Goal: Task Accomplishment & Management: Use online tool/utility

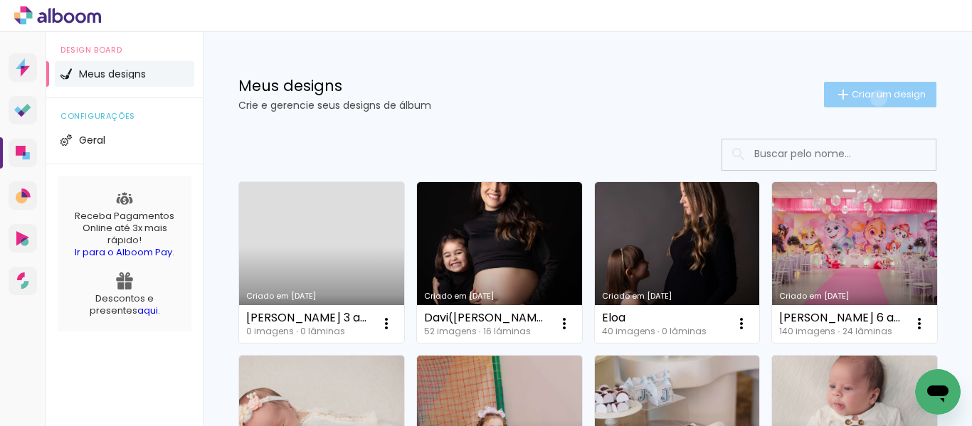
click at [865, 98] on span "Criar um design" at bounding box center [889, 94] width 74 height 9
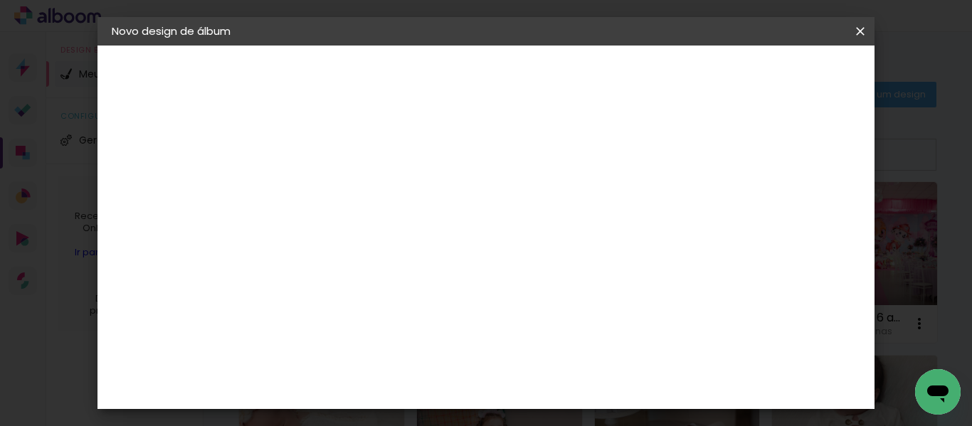
click at [344, 186] on input at bounding box center [344, 191] width 0 height 22
type input "[PERSON_NAME] 3 anos"
type paper-input "[PERSON_NAME] 3 anos"
click at [0, 0] on slot "Avançar" at bounding box center [0, 0] width 0 height 0
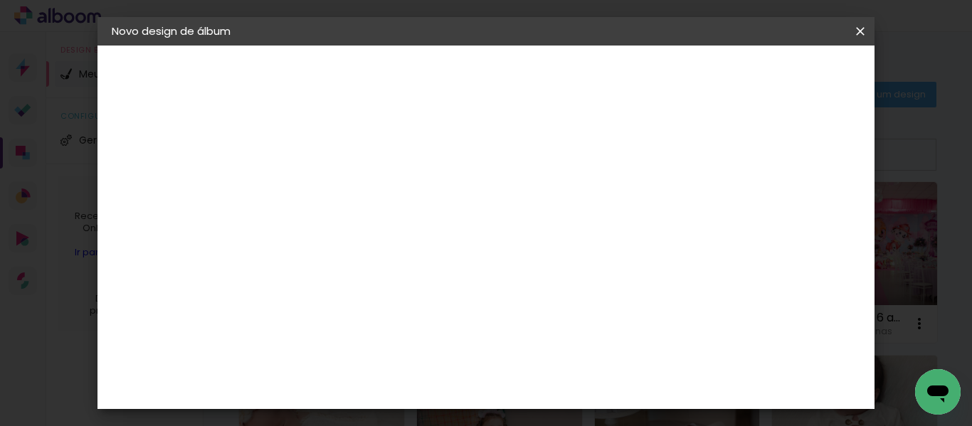
click at [611, 85] on paper-button "Avançar" at bounding box center [576, 75] width 70 height 24
click at [400, 237] on input "text" at bounding box center [372, 248] width 56 height 22
click at [556, 246] on paper-item "Premium" at bounding box center [578, 236] width 285 height 28
type input "Premium"
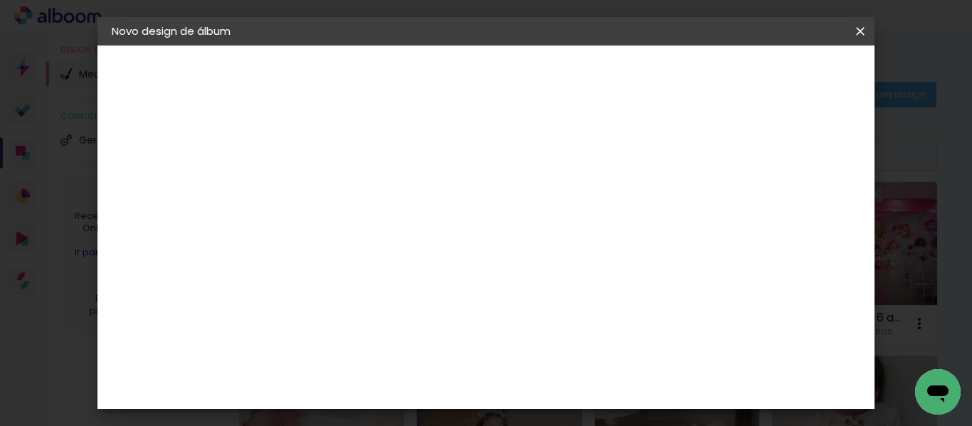
scroll to position [214, 0]
click at [441, 191] on span "20 × 60" at bounding box center [407, 210] width 66 height 38
click at [0, 0] on slot "Avançar" at bounding box center [0, 0] width 0 height 0
click at [619, 79] on span "Iniciar design" at bounding box center [599, 80] width 38 height 20
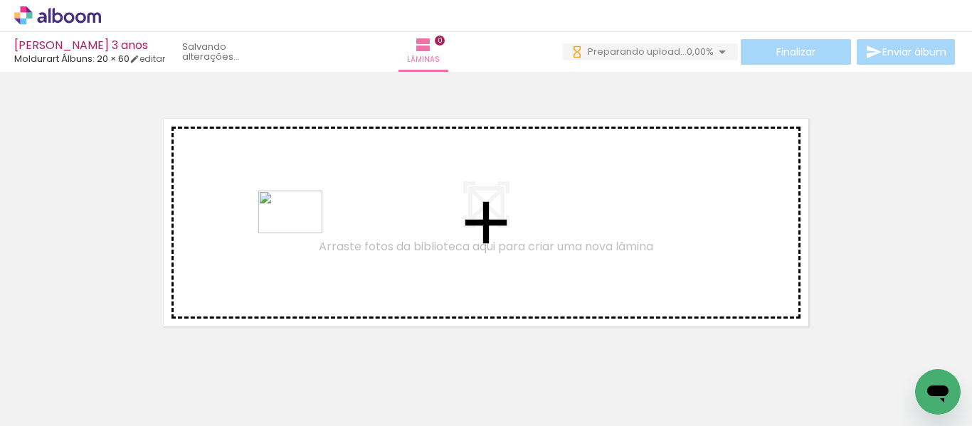
drag, startPoint x: 226, startPoint y: 384, endPoint x: 301, endPoint y: 233, distance: 168.1
click at [301, 233] on quentale-workspace at bounding box center [486, 213] width 972 height 426
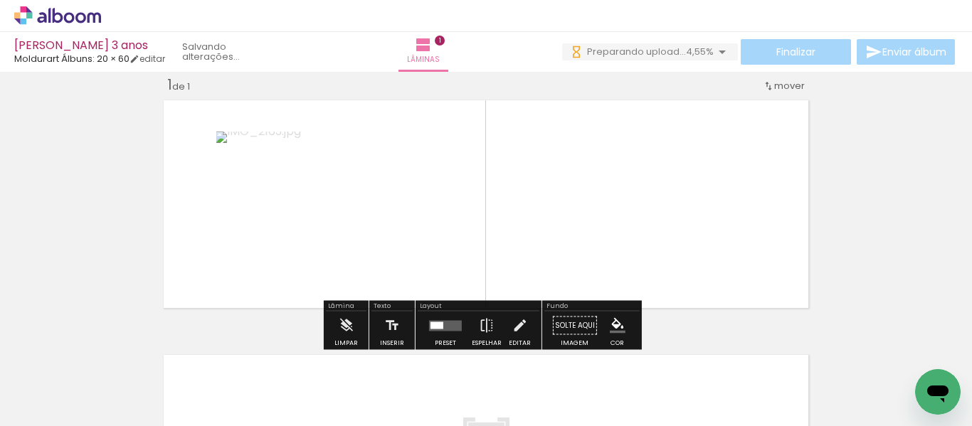
drag, startPoint x: 549, startPoint y: 401, endPoint x: 559, endPoint y: 205, distance: 196.7
click at [559, 205] on quentale-workspace at bounding box center [486, 213] width 972 height 426
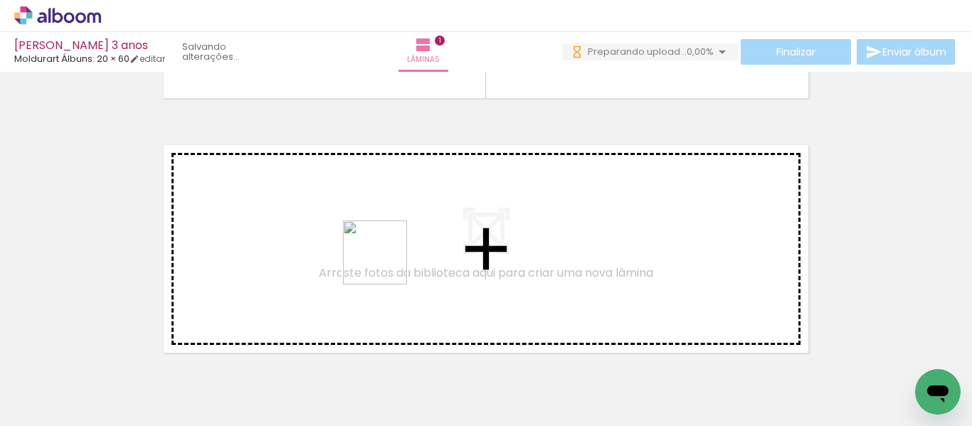
drag, startPoint x: 394, startPoint y: 383, endPoint x: 495, endPoint y: 384, distance: 101.1
click at [379, 242] on quentale-workspace at bounding box center [486, 213] width 972 height 426
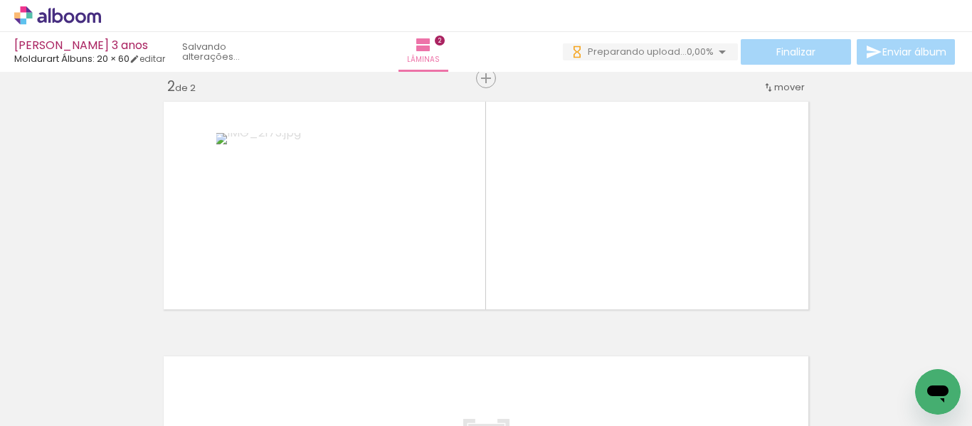
scroll to position [273, 0]
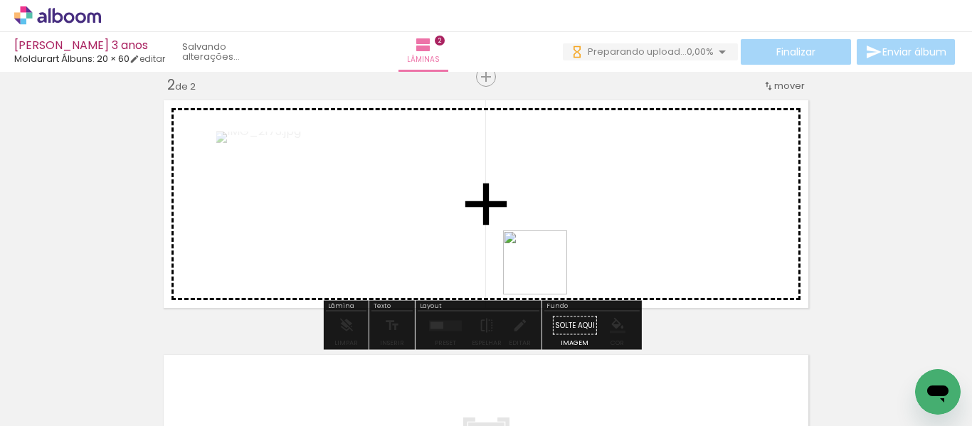
drag, startPoint x: 490, startPoint y: 391, endPoint x: 727, endPoint y: 390, distance: 237.7
click at [565, 219] on quentale-workspace at bounding box center [486, 213] width 972 height 426
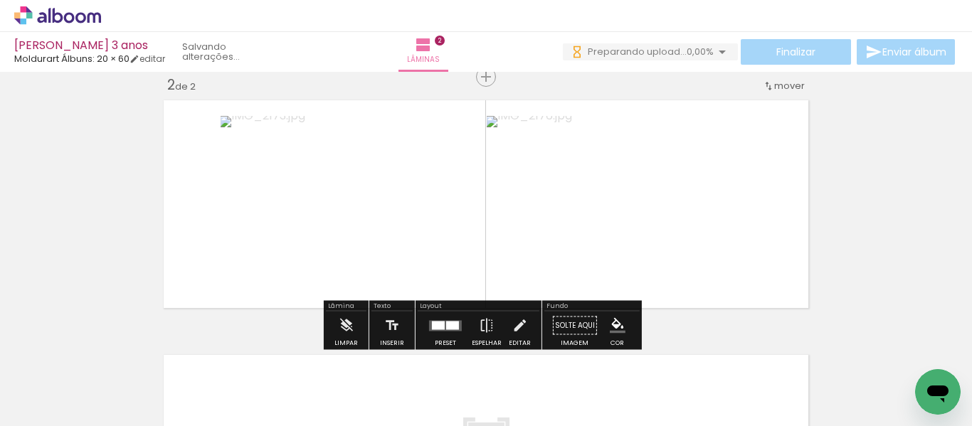
scroll to position [0, 0]
drag, startPoint x: 777, startPoint y: 389, endPoint x: 848, endPoint y: 373, distance: 72.2
click at [715, 247] on quentale-workspace at bounding box center [486, 213] width 972 height 426
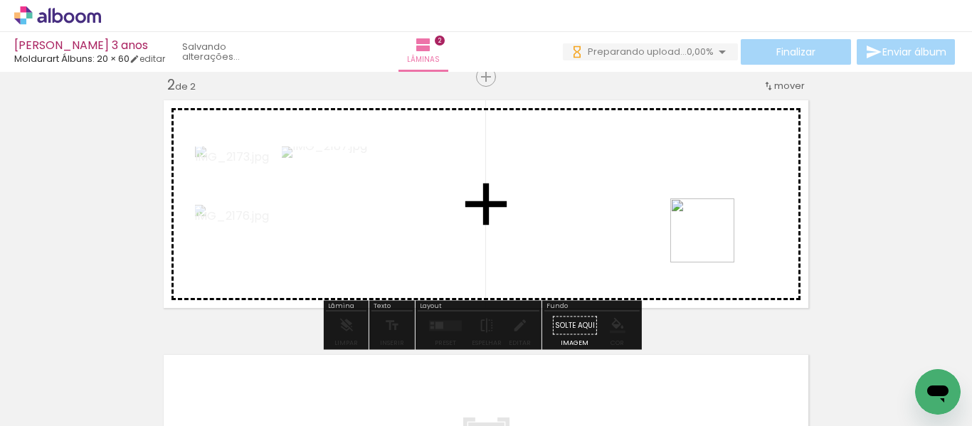
drag, startPoint x: 843, startPoint y: 364, endPoint x: 713, endPoint y: 241, distance: 179.2
click at [713, 241] on quentale-workspace at bounding box center [486, 213] width 972 height 426
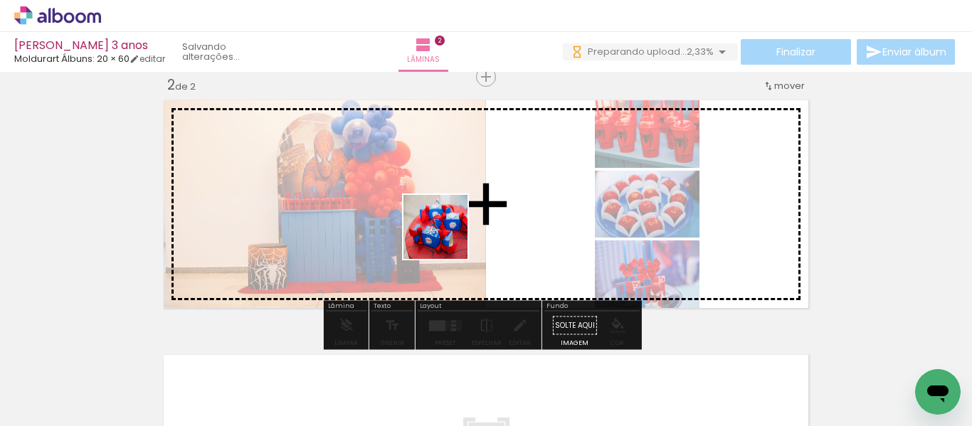
drag, startPoint x: 385, startPoint y: 385, endPoint x: 447, endPoint y: 237, distance: 160.5
click at [447, 237] on quentale-workspace at bounding box center [486, 213] width 972 height 426
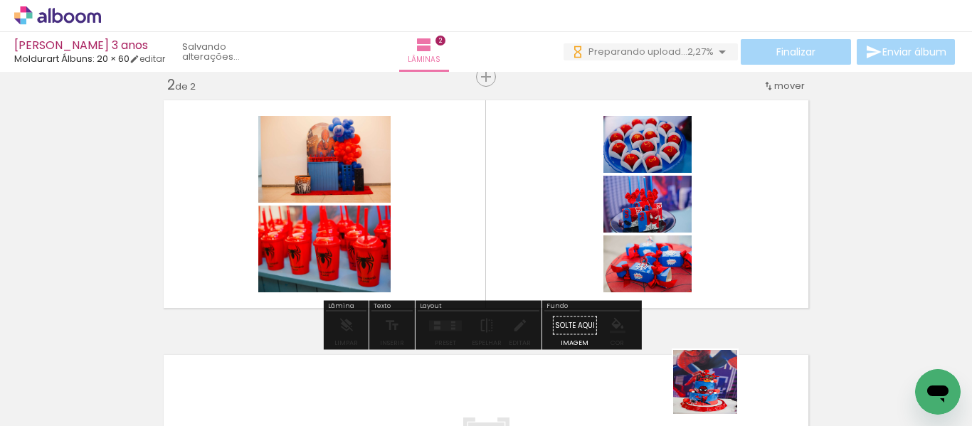
drag, startPoint x: 717, startPoint y: 396, endPoint x: 814, endPoint y: 387, distance: 96.5
click at [705, 241] on quentale-workspace at bounding box center [486, 213] width 972 height 426
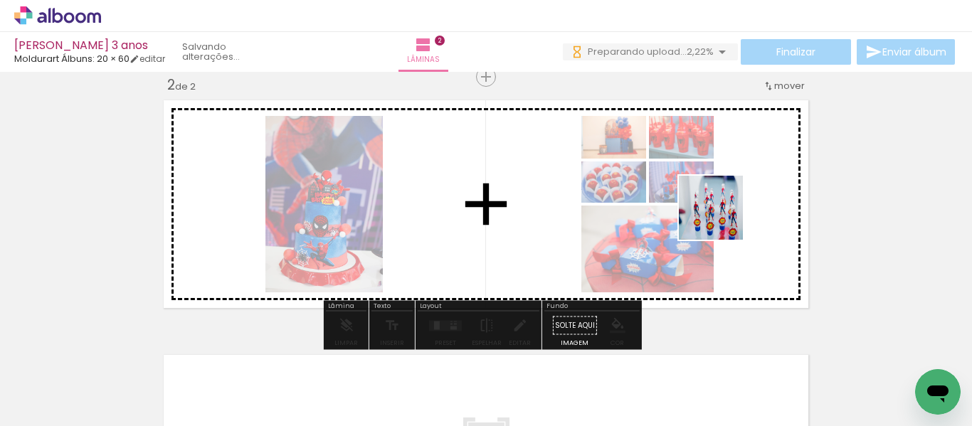
drag, startPoint x: 794, startPoint y: 394, endPoint x: 837, endPoint y: 363, distance: 52.5
click at [722, 219] on quentale-workspace at bounding box center [486, 213] width 972 height 426
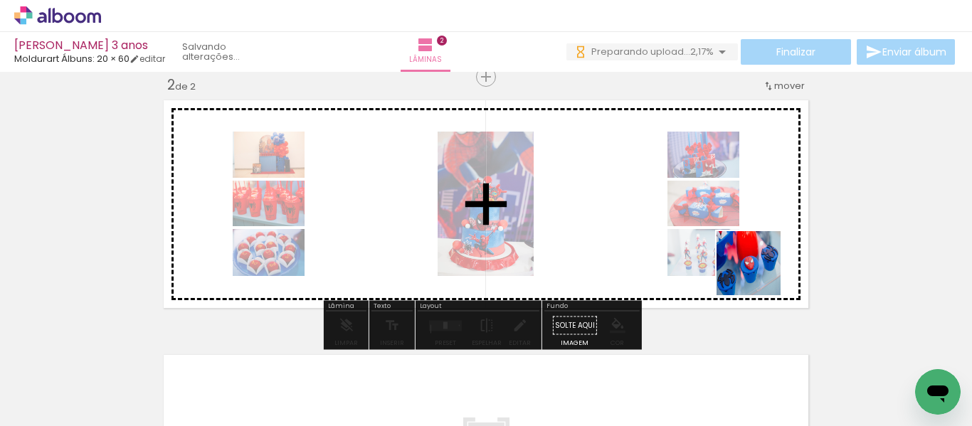
drag, startPoint x: 883, startPoint y: 374, endPoint x: 731, endPoint y: 256, distance: 192.2
click at [731, 256] on quentale-workspace at bounding box center [486, 213] width 972 height 426
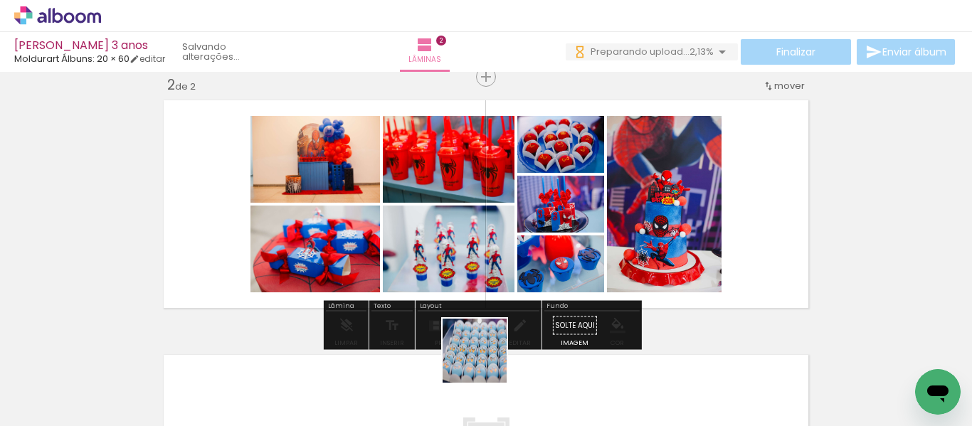
drag, startPoint x: 485, startPoint y: 362, endPoint x: 412, endPoint y: 307, distance: 91.1
click at [490, 233] on quentale-workspace at bounding box center [486, 213] width 972 height 426
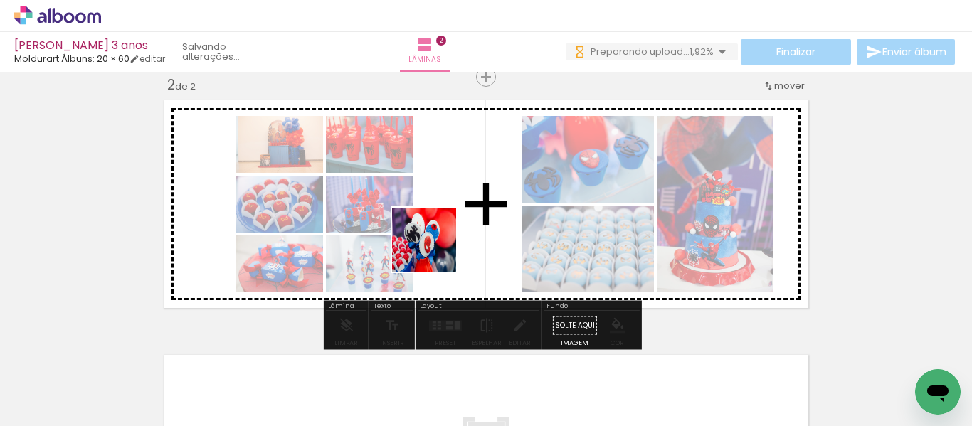
drag, startPoint x: 421, startPoint y: 385, endPoint x: 435, endPoint y: 247, distance: 138.8
click at [435, 247] on quentale-workspace at bounding box center [486, 213] width 972 height 426
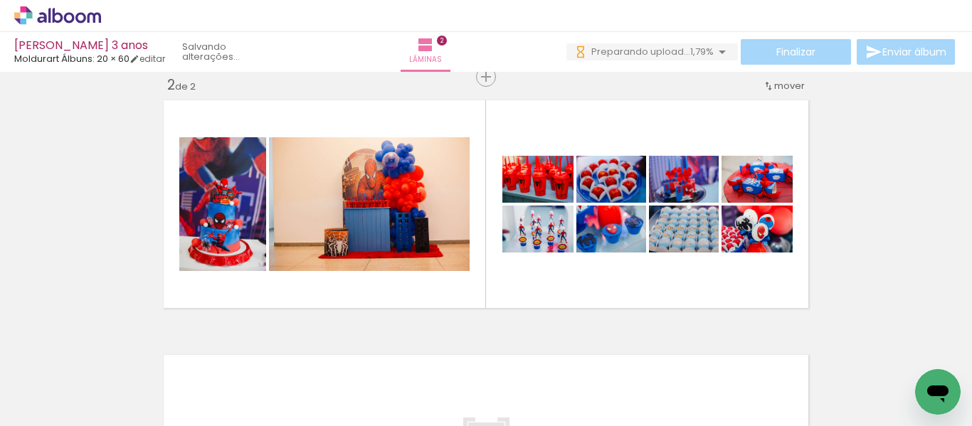
click at [113, 351] on iron-icon at bounding box center [111, 349] width 15 height 15
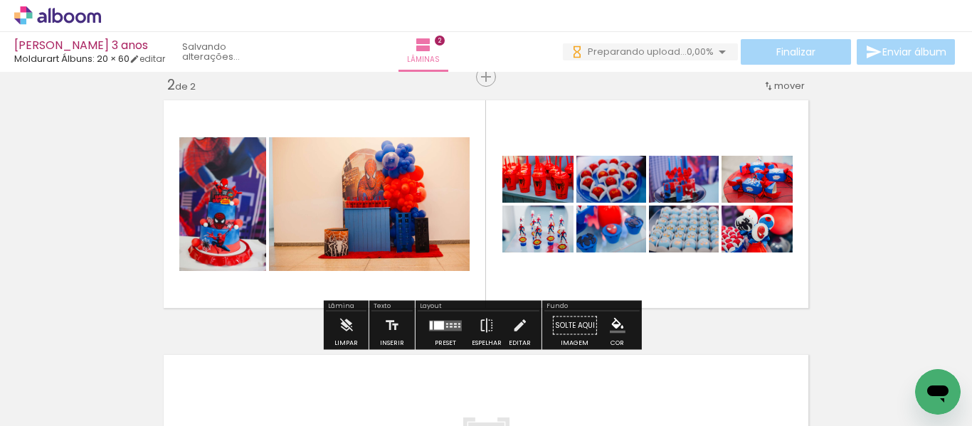
click at [450, 324] on quentale-layouter at bounding box center [445, 325] width 33 height 11
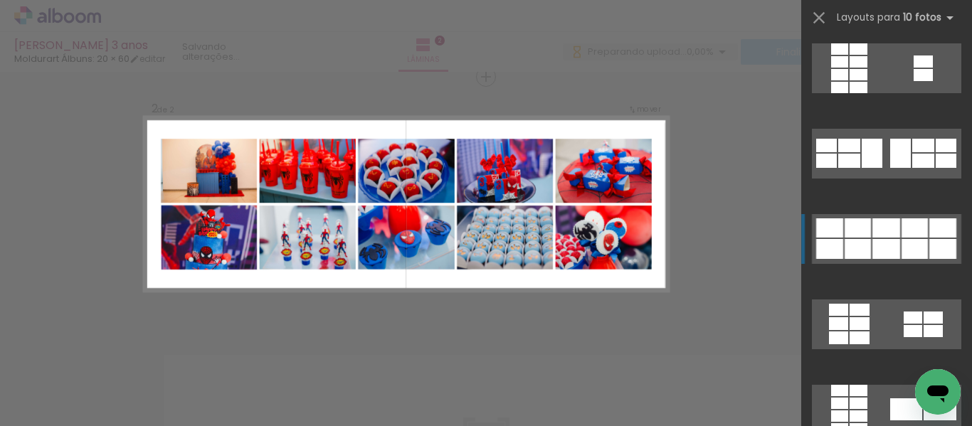
click at [858, 241] on div at bounding box center [858, 249] width 26 height 20
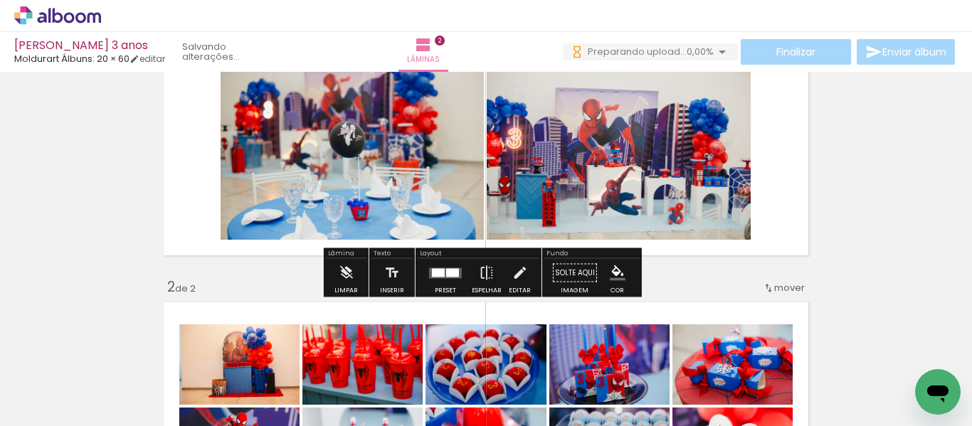
click at [460, 273] on div at bounding box center [445, 273] width 38 height 28
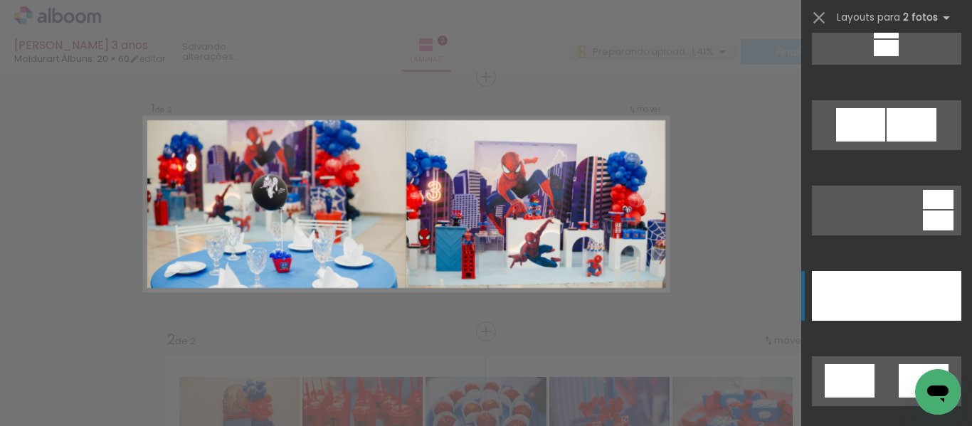
click at [898, 298] on div at bounding box center [924, 296] width 75 height 50
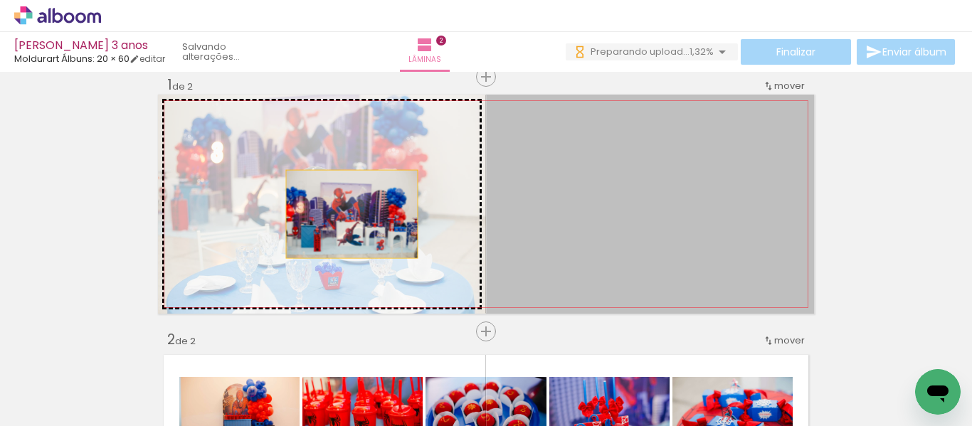
drag, startPoint x: 606, startPoint y: 211, endPoint x: 345, endPoint y: 215, distance: 260.5
click at [0, 0] on slot at bounding box center [0, 0] width 0 height 0
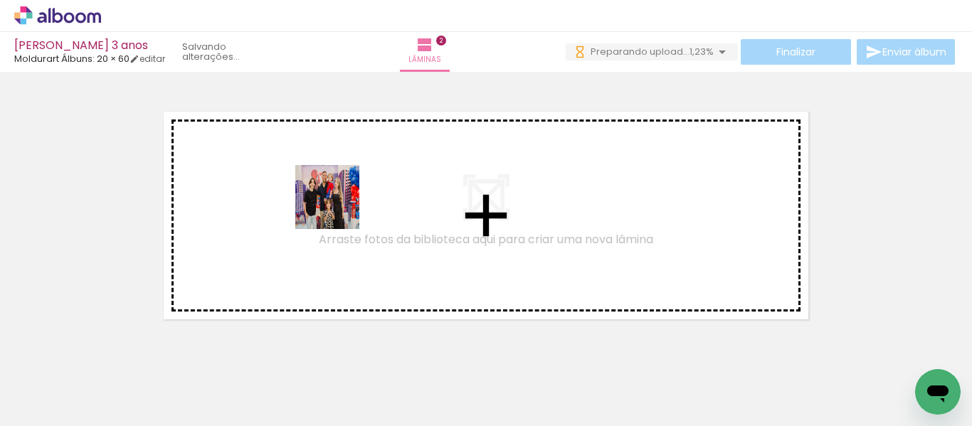
drag, startPoint x: 337, startPoint y: 383, endPoint x: 338, endPoint y: 207, distance: 175.8
click at [338, 207] on quentale-workspace at bounding box center [486, 213] width 972 height 426
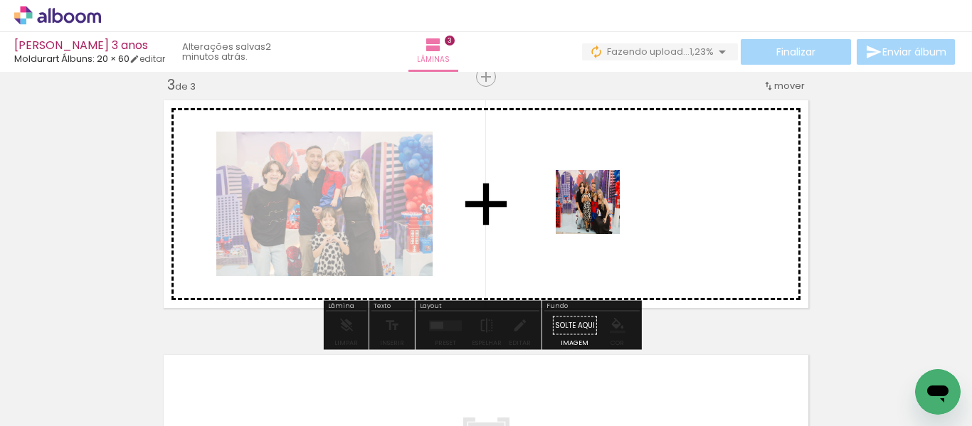
drag, startPoint x: 540, startPoint y: 271, endPoint x: 600, endPoint y: 211, distance: 85.1
click at [600, 211] on quentale-workspace at bounding box center [486, 213] width 972 height 426
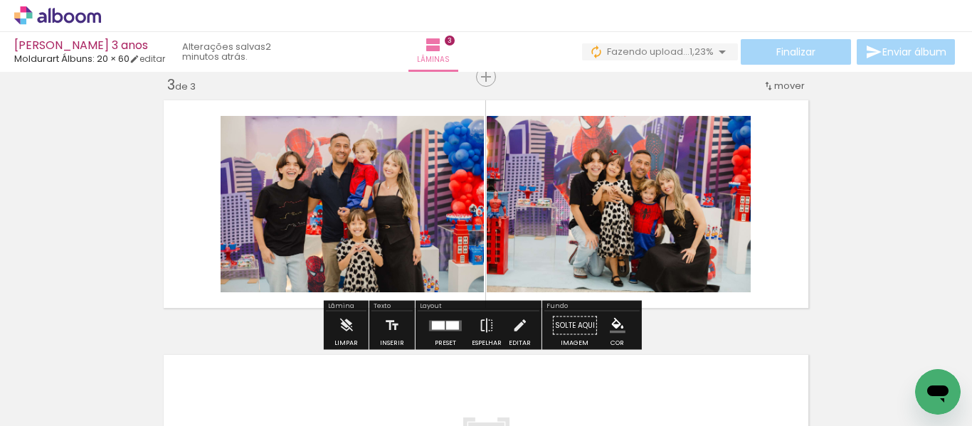
click at [443, 330] on quentale-layouter at bounding box center [445, 325] width 33 height 11
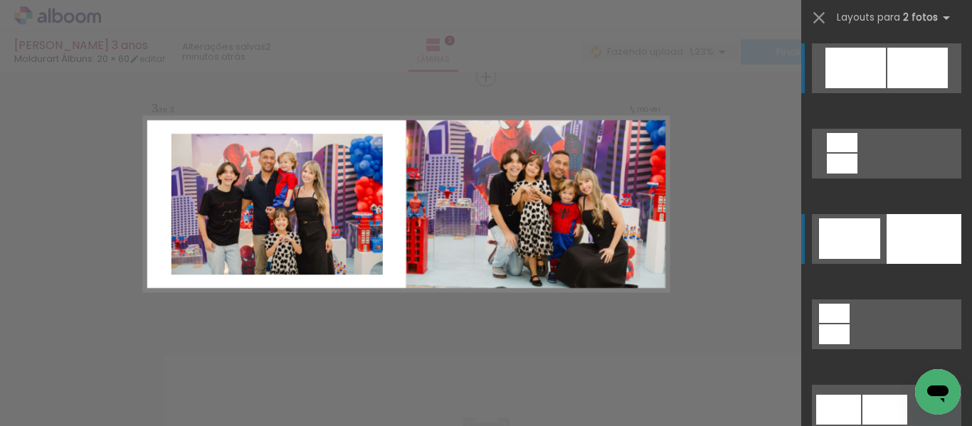
click at [900, 256] on div at bounding box center [924, 239] width 75 height 50
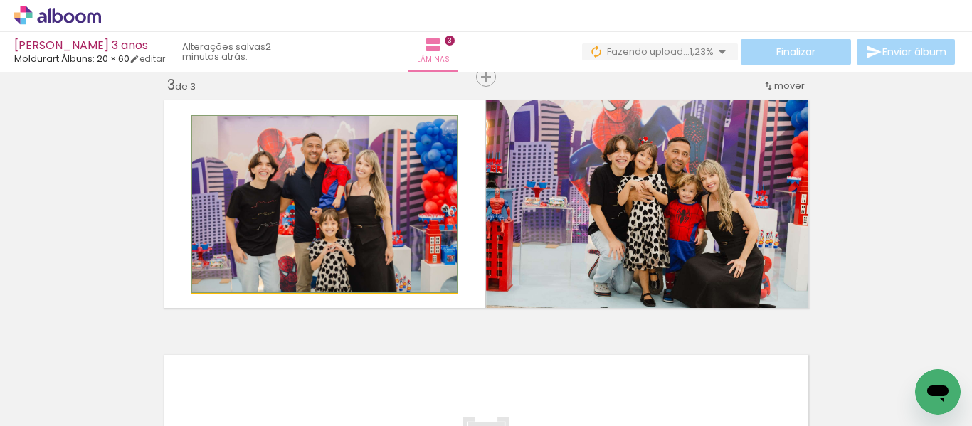
drag, startPoint x: 362, startPoint y: 226, endPoint x: 663, endPoint y: 219, distance: 301.2
click at [0, 0] on slot at bounding box center [0, 0] width 0 height 0
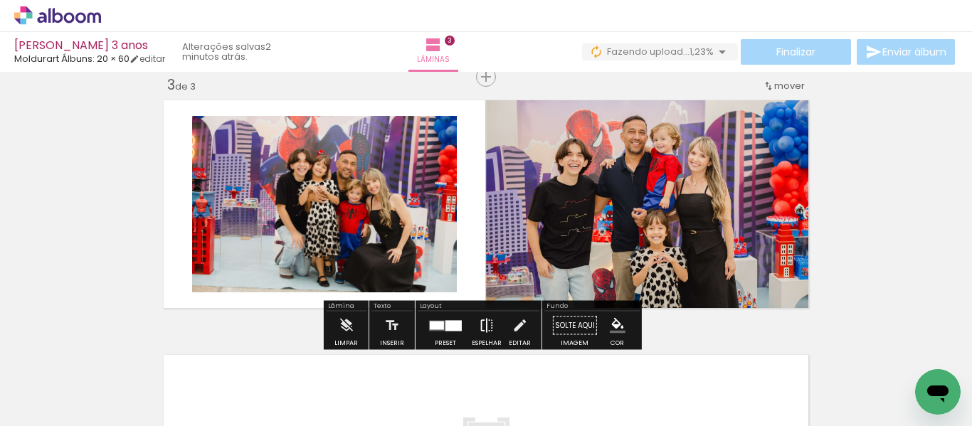
click at [479, 325] on iron-icon at bounding box center [487, 326] width 16 height 28
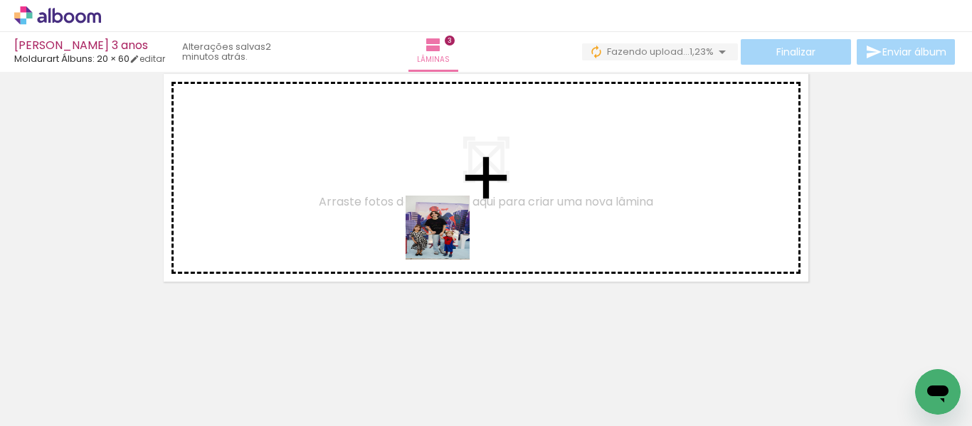
drag, startPoint x: 505, startPoint y: 386, endPoint x: 448, endPoint y: 238, distance: 158.4
click at [448, 238] on quentale-workspace at bounding box center [486, 213] width 972 height 426
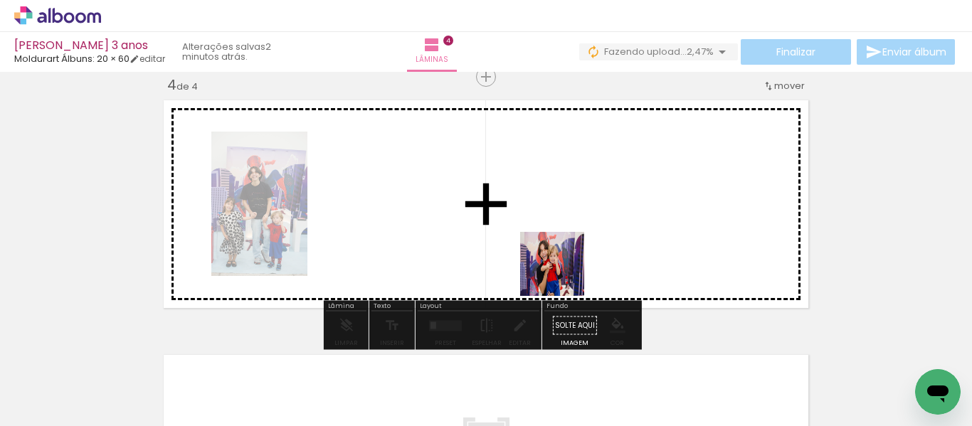
drag, startPoint x: 589, startPoint y: 391, endPoint x: 563, endPoint y: 274, distance: 119.5
click at [563, 274] on quentale-workspace at bounding box center [486, 213] width 972 height 426
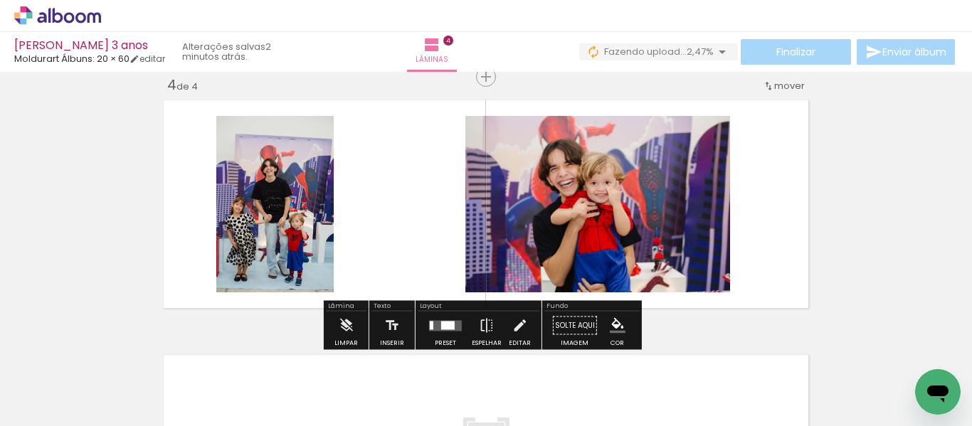
click at [451, 326] on div at bounding box center [448, 325] width 14 height 9
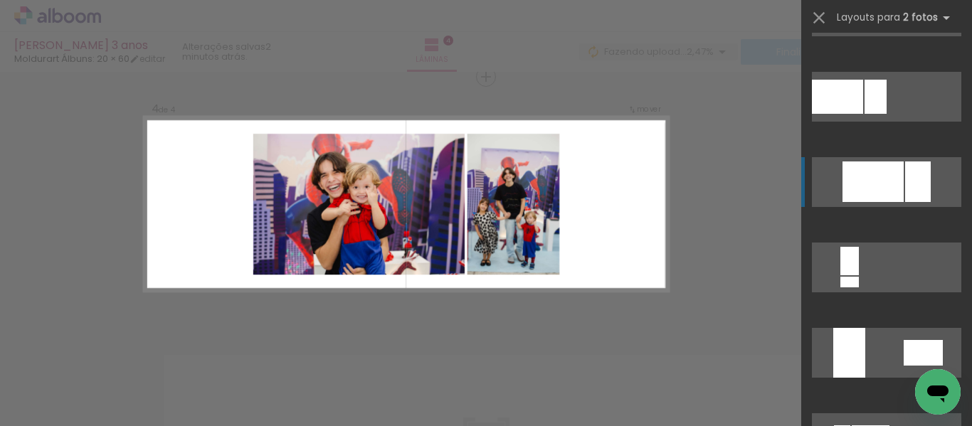
click at [915, 171] on div at bounding box center [918, 182] width 26 height 41
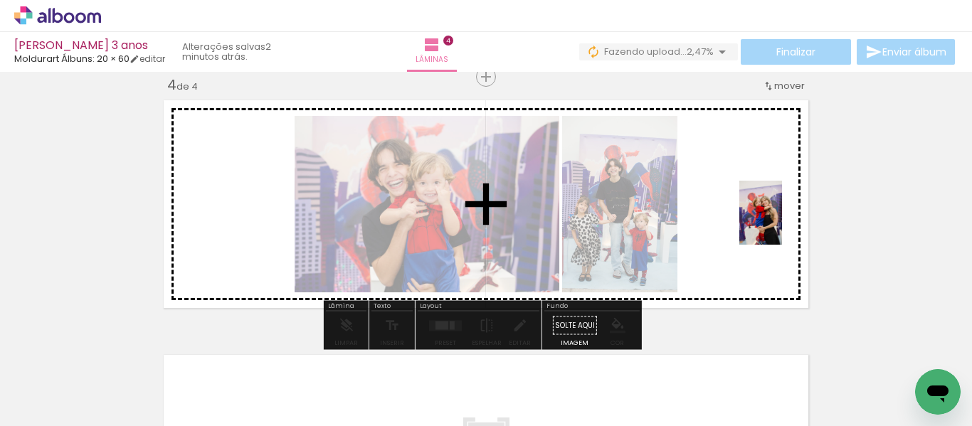
drag, startPoint x: 559, startPoint y: 396, endPoint x: 782, endPoint y: 223, distance: 282.2
click at [782, 223] on quentale-workspace at bounding box center [486, 213] width 972 height 426
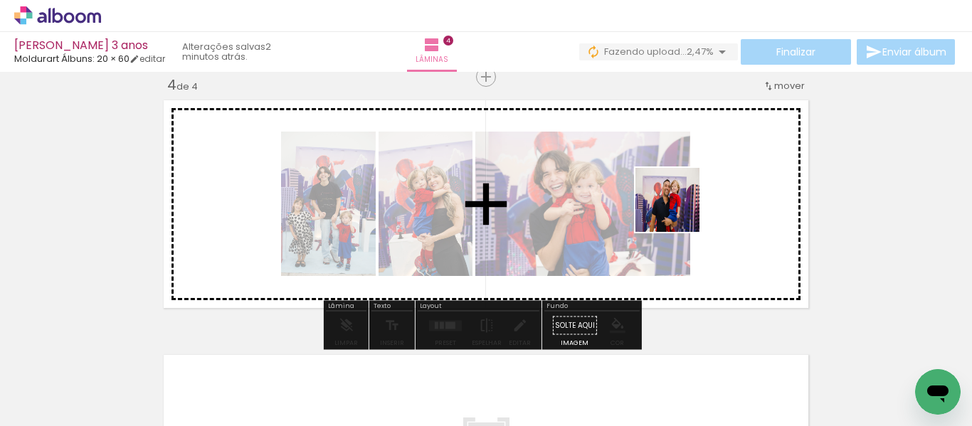
drag, startPoint x: 673, startPoint y: 280, endPoint x: 679, endPoint y: 204, distance: 76.4
click at [679, 204] on quentale-workspace at bounding box center [486, 213] width 972 height 426
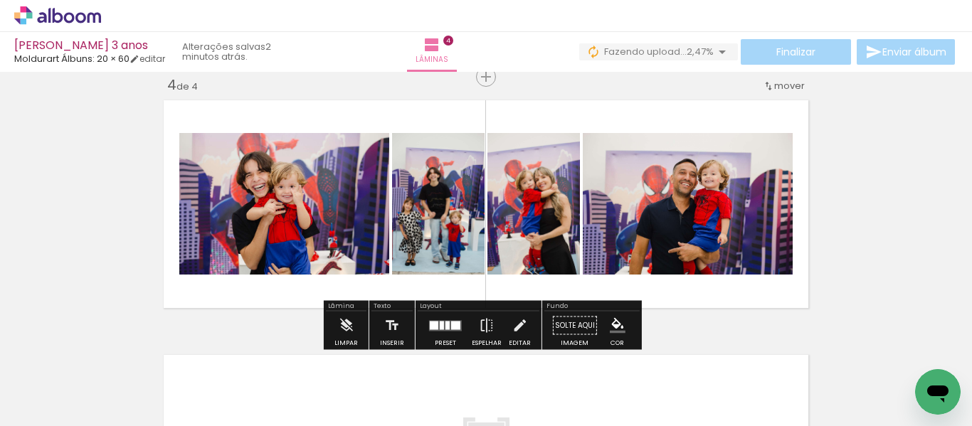
click at [446, 326] on div at bounding box center [448, 325] width 4 height 9
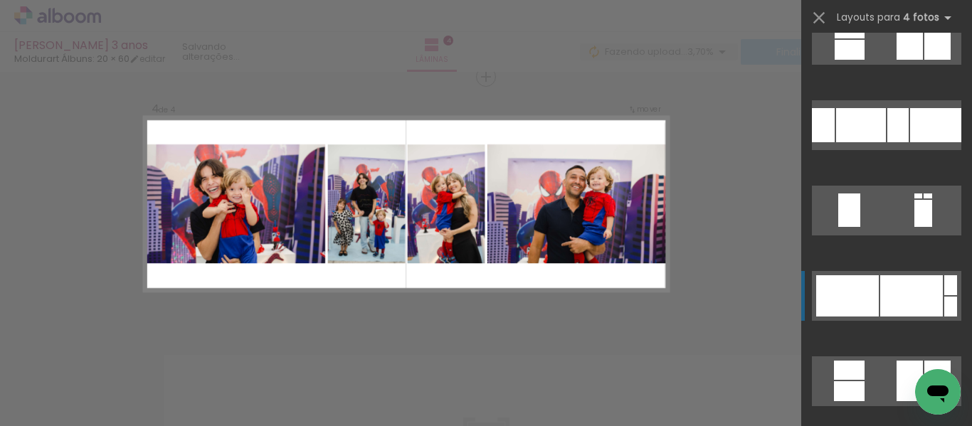
scroll to position [2349, 0]
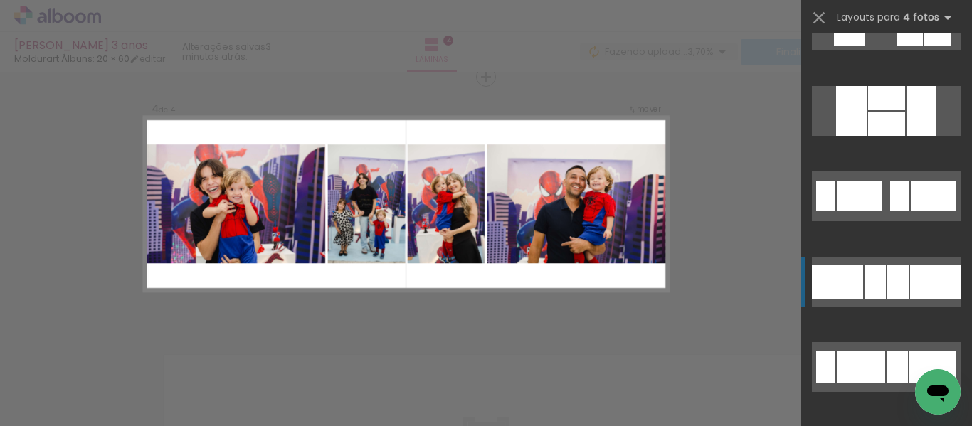
click at [910, 288] on div at bounding box center [935, 282] width 51 height 34
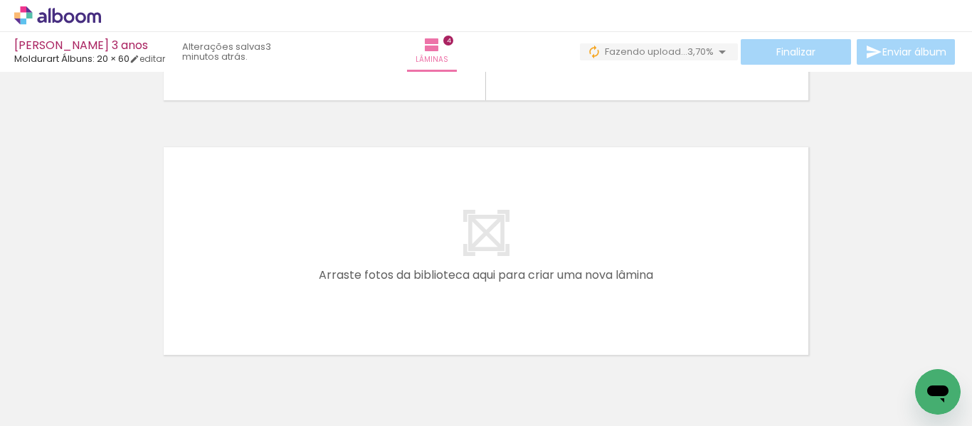
scroll to position [996, 0]
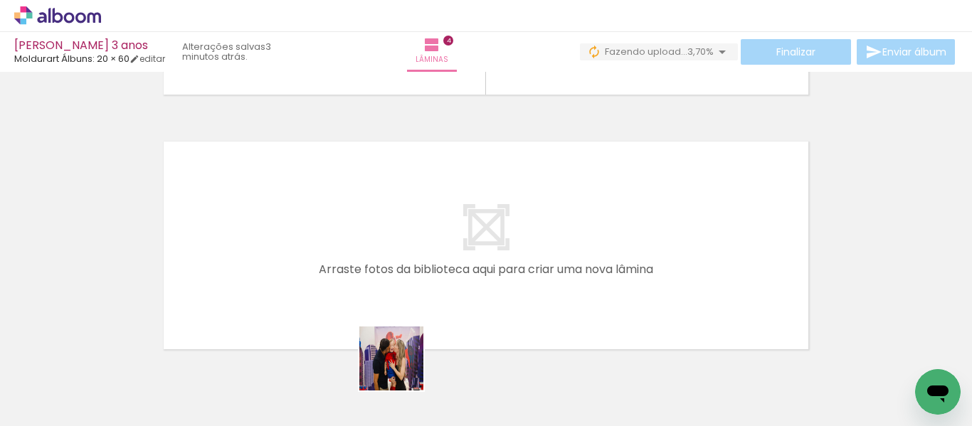
drag, startPoint x: 401, startPoint y: 389, endPoint x: 498, endPoint y: 379, distance: 98.0
click at [382, 266] on quentale-workspace at bounding box center [486, 213] width 972 height 426
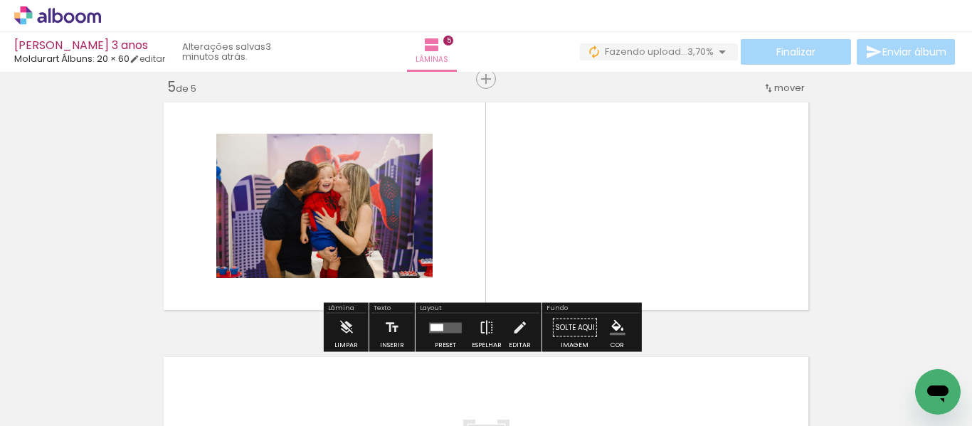
scroll to position [1038, 0]
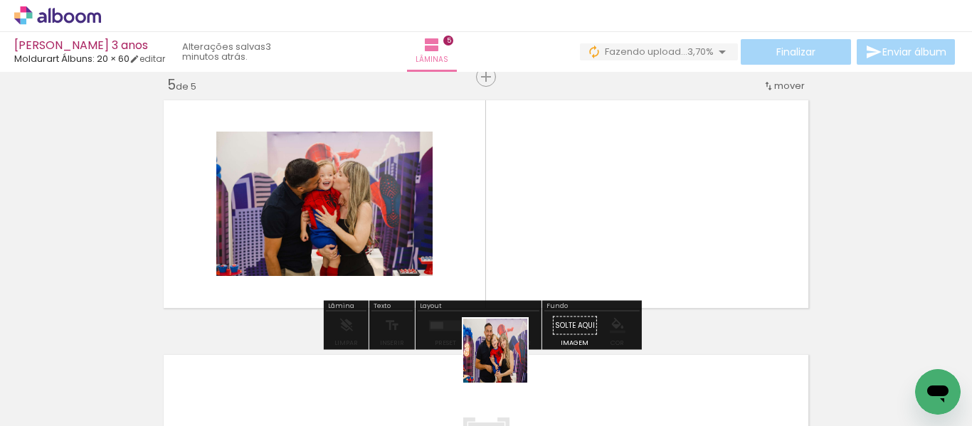
drag, startPoint x: 498, startPoint y: 382, endPoint x: 574, endPoint y: 243, distance: 158.9
click at [574, 243] on quentale-workspace at bounding box center [486, 213] width 972 height 426
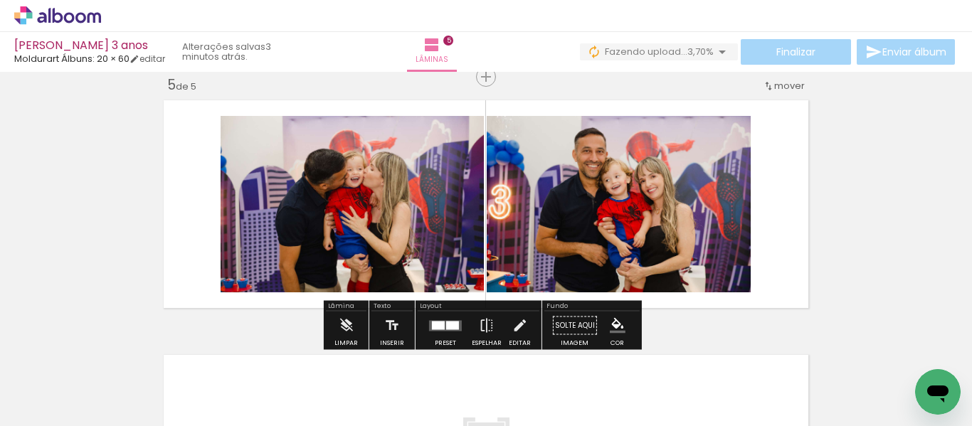
click at [446, 329] on div at bounding box center [452, 325] width 13 height 9
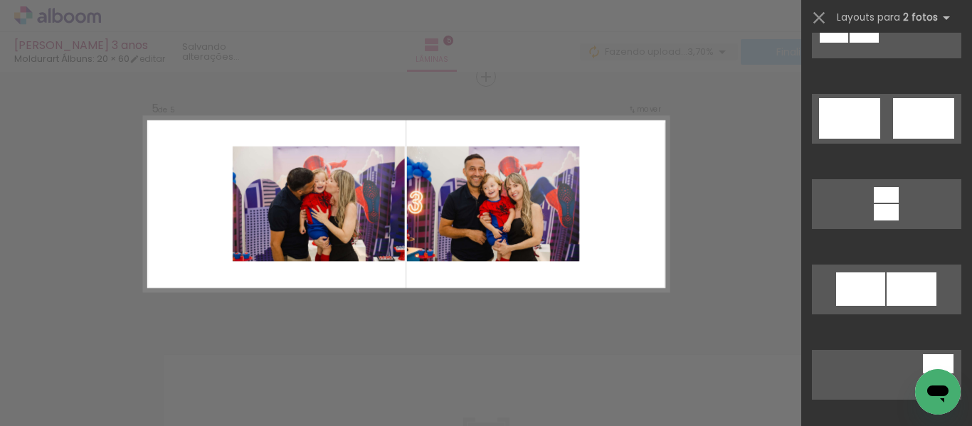
scroll to position [641, 0]
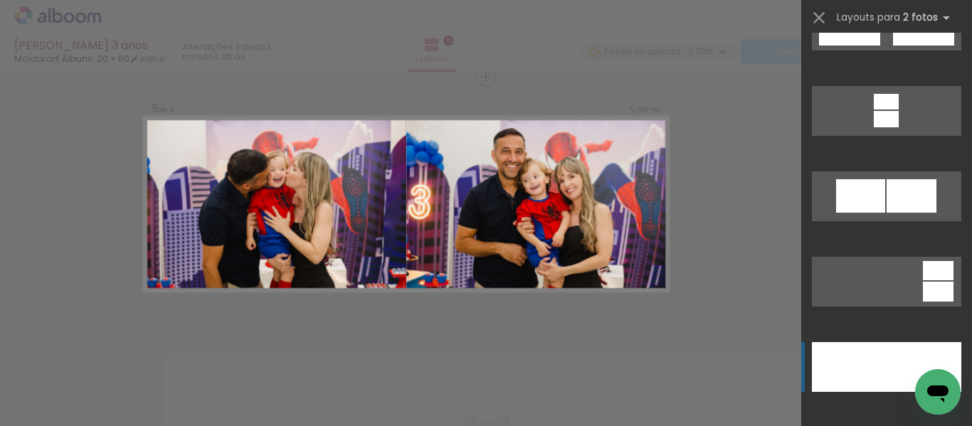
click at [873, 359] on div at bounding box center [849, 367] width 75 height 50
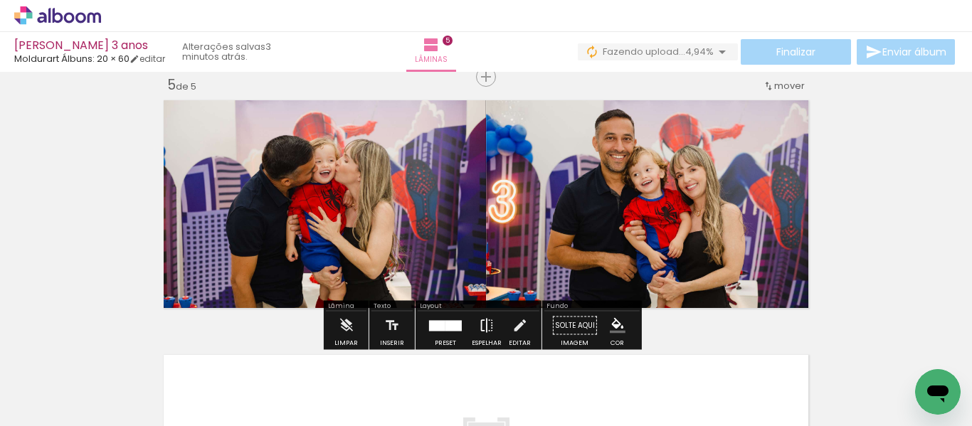
click at [483, 323] on iron-icon at bounding box center [487, 326] width 16 height 28
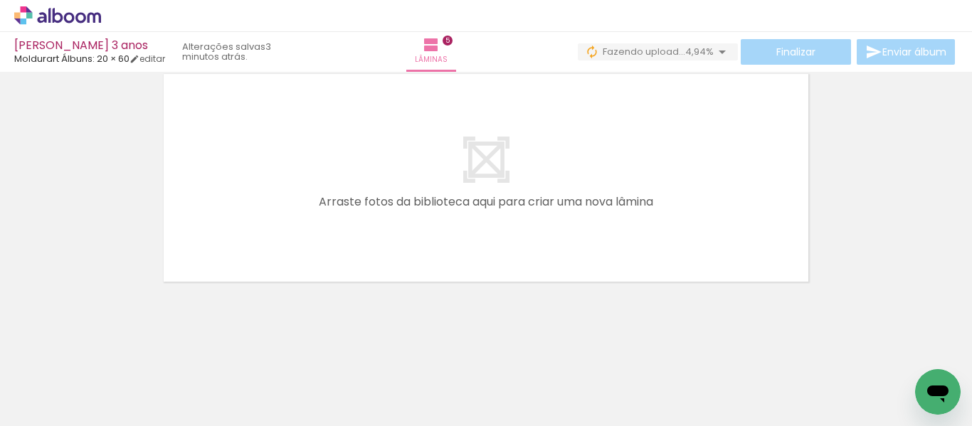
scroll to position [0, 1472]
drag, startPoint x: 498, startPoint y: 385, endPoint x: 448, endPoint y: 370, distance: 52.0
click at [438, 256] on quentale-workspace at bounding box center [486, 213] width 972 height 426
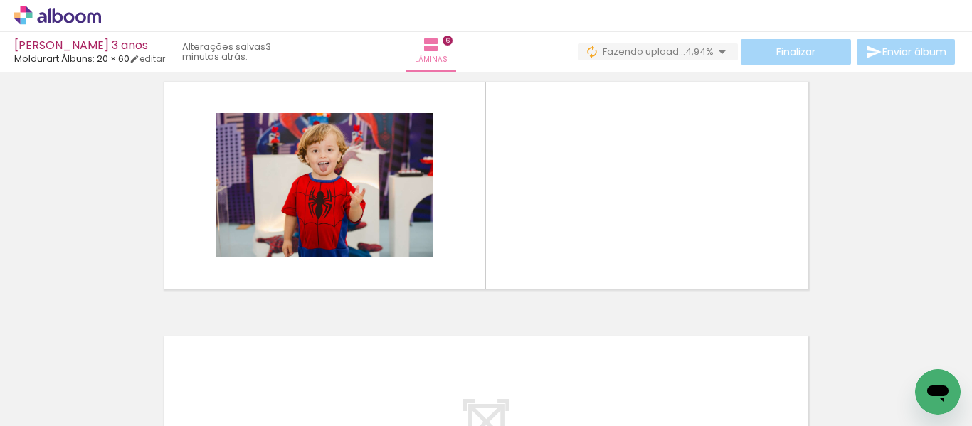
scroll to position [1293, 0]
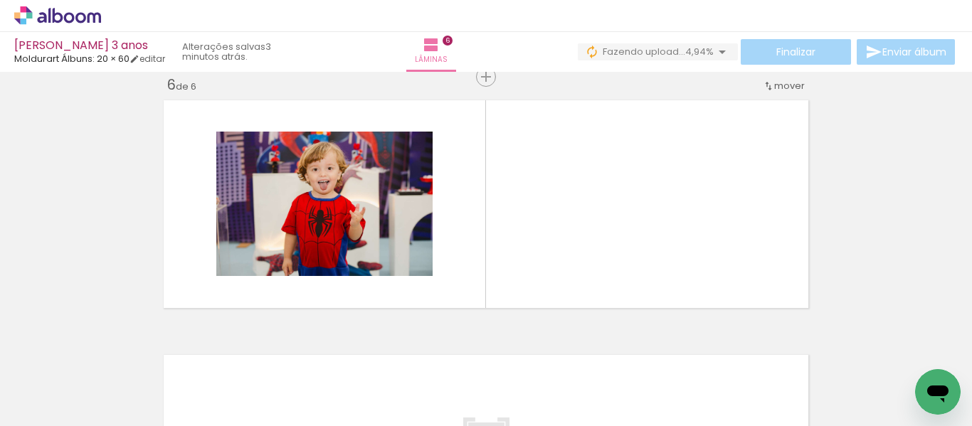
drag, startPoint x: 442, startPoint y: 381, endPoint x: 520, endPoint y: 233, distance: 168.1
click at [520, 233] on quentale-workspace at bounding box center [486, 213] width 972 height 426
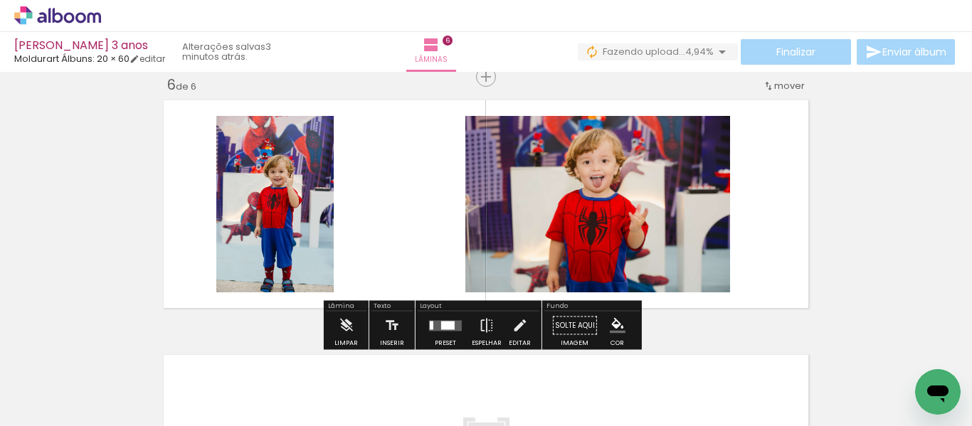
click at [436, 320] on quentale-layouter at bounding box center [445, 325] width 33 height 11
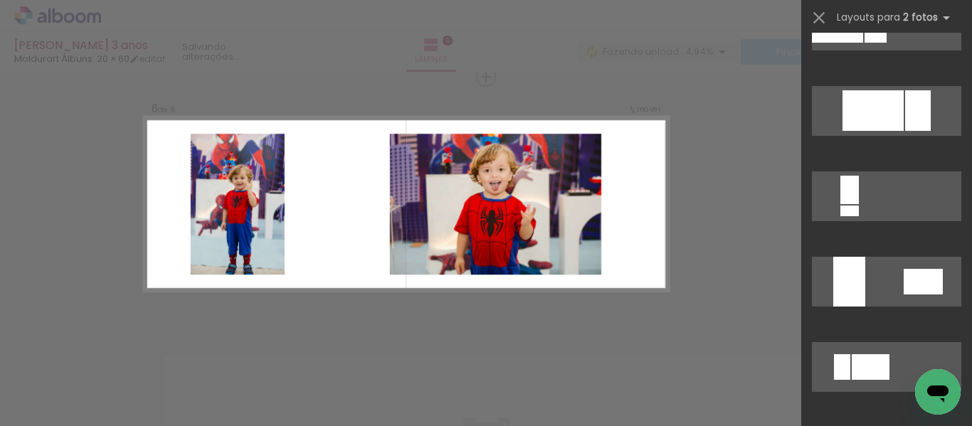
scroll to position [0, 0]
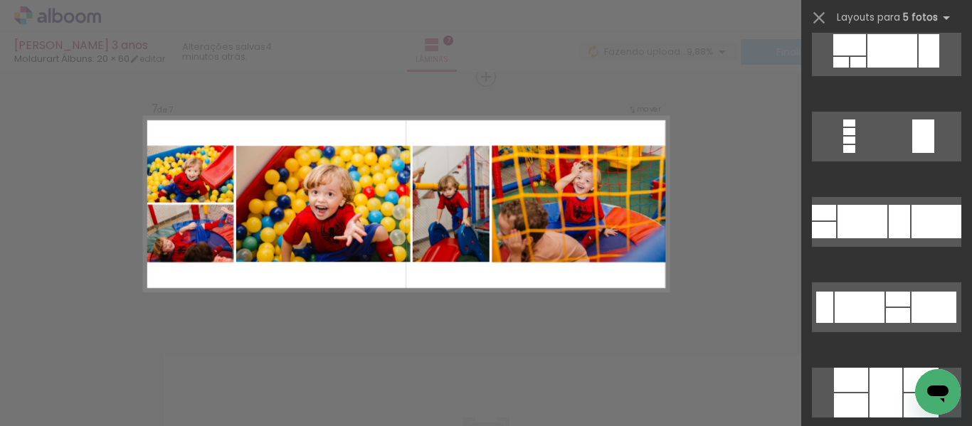
scroll to position [925, 0]
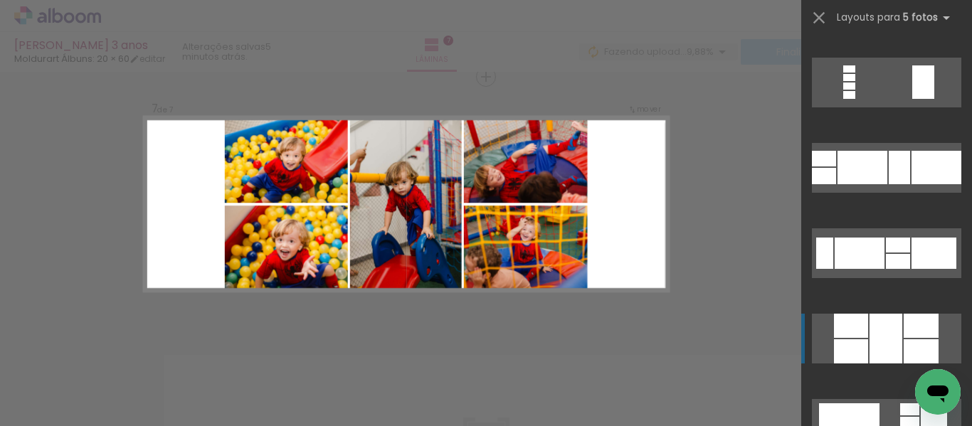
click at [927, 345] on div at bounding box center [921, 352] width 35 height 24
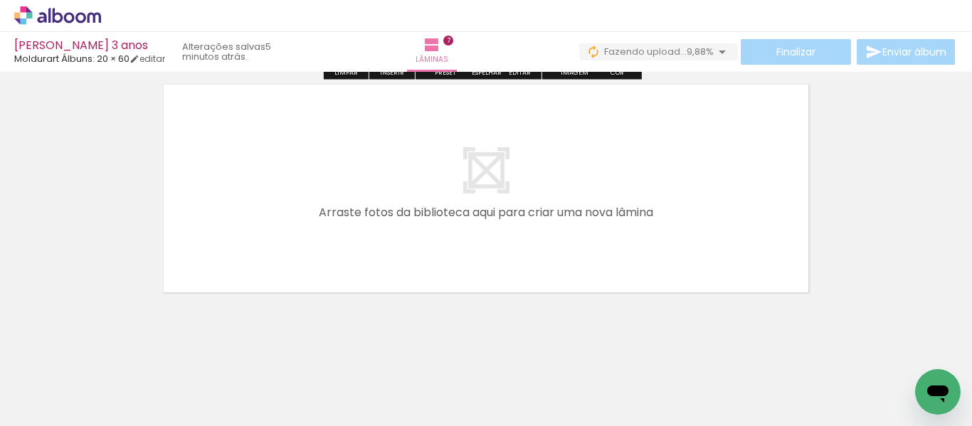
scroll to position [1828, 0]
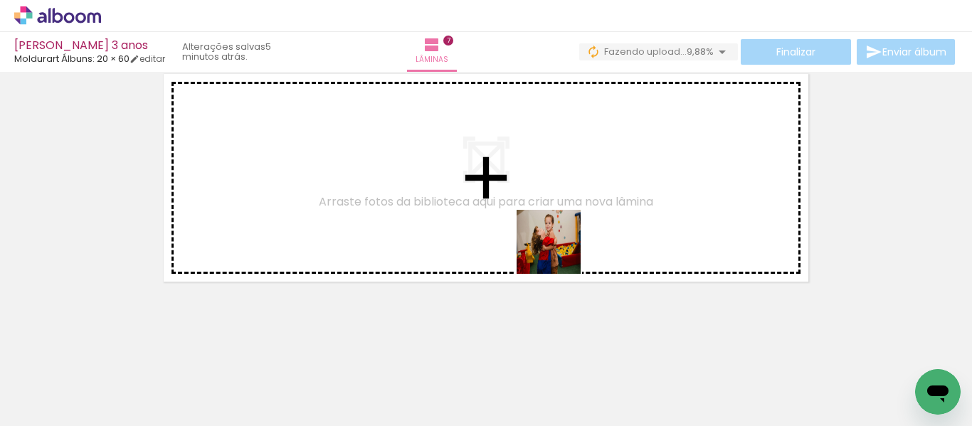
drag, startPoint x: 583, startPoint y: 398, endPoint x: 756, endPoint y: 361, distance: 176.9
click at [542, 216] on quentale-workspace at bounding box center [486, 213] width 972 height 426
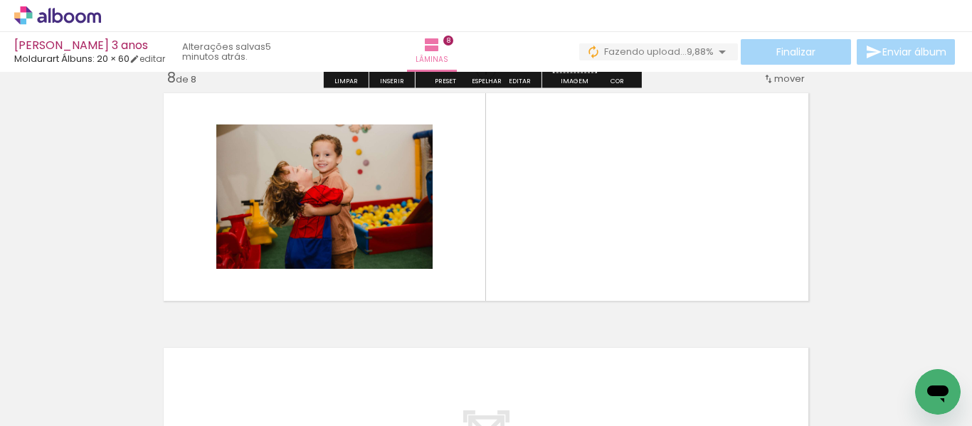
scroll to position [1802, 0]
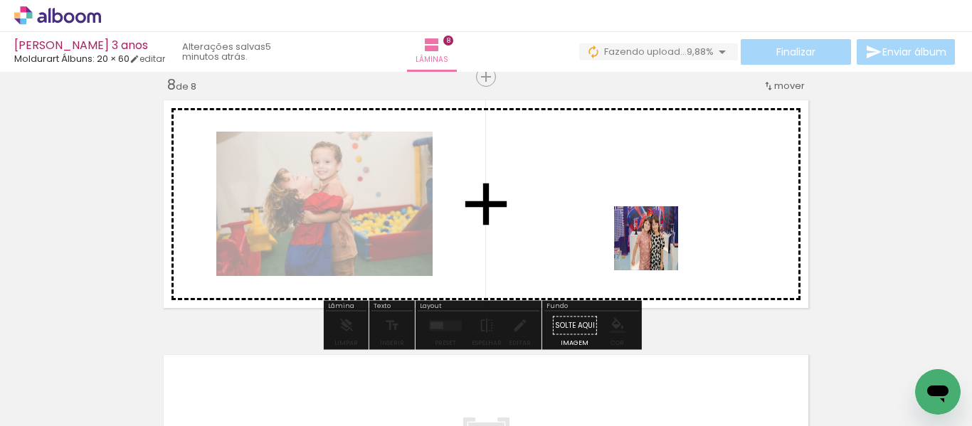
drag, startPoint x: 762, startPoint y: 396, endPoint x: 972, endPoint y: 404, distance: 209.4
click at [655, 248] on quentale-workspace at bounding box center [486, 213] width 972 height 426
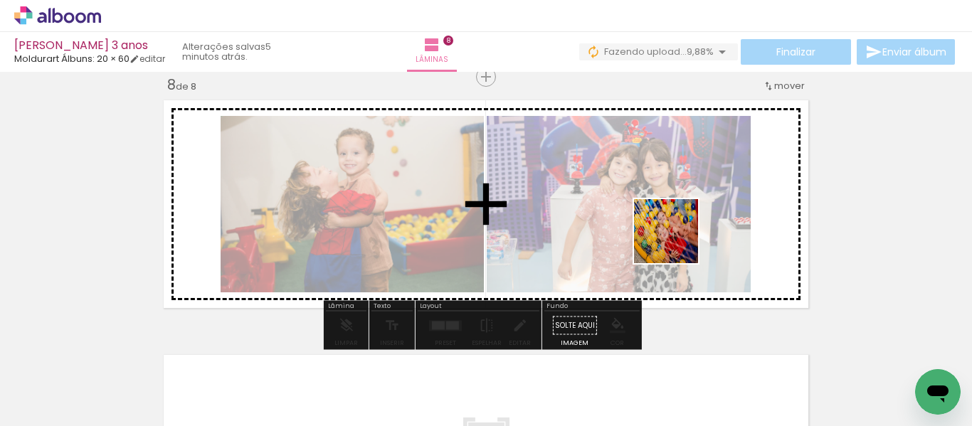
drag, startPoint x: 843, startPoint y: 383, endPoint x: 472, endPoint y: 401, distance: 371.2
click at [654, 230] on quentale-workspace at bounding box center [486, 213] width 972 height 426
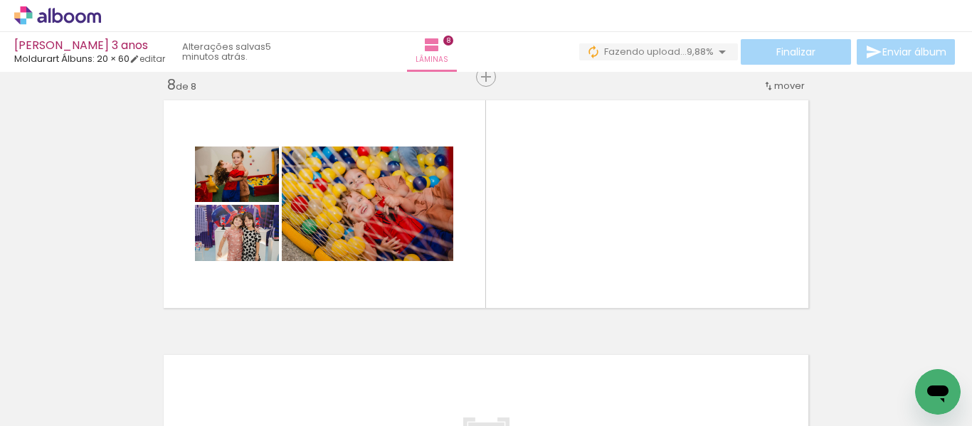
scroll to position [0, 2255]
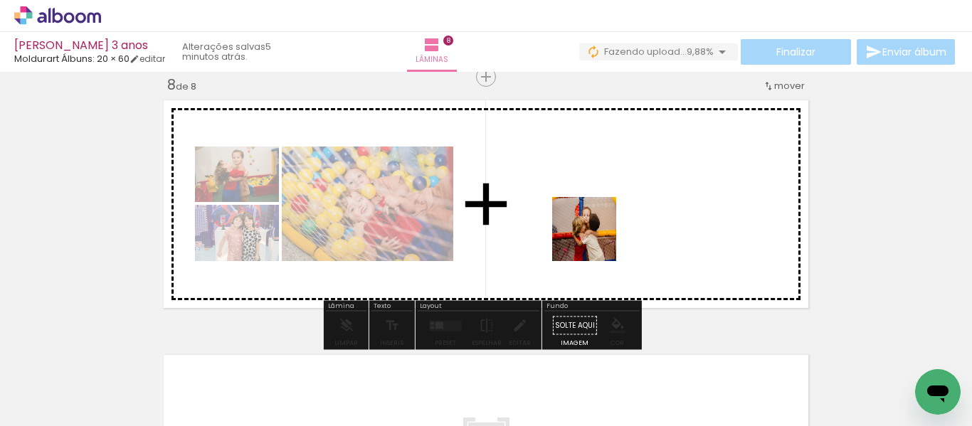
drag, startPoint x: 609, startPoint y: 381, endPoint x: 594, endPoint y: 240, distance: 142.4
click at [594, 240] on quentale-workspace at bounding box center [486, 213] width 972 height 426
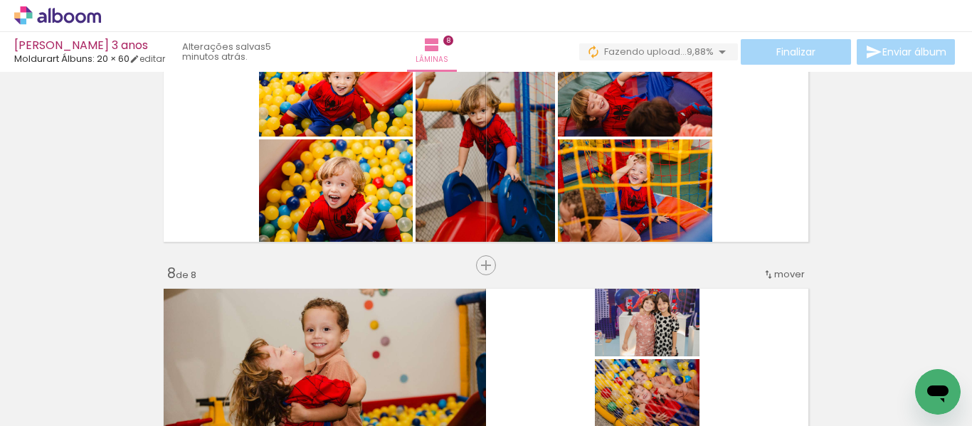
scroll to position [1589, 0]
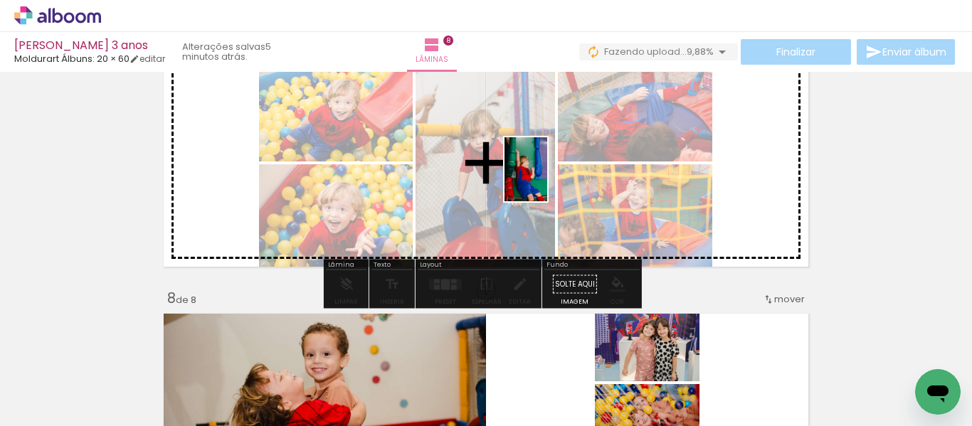
drag, startPoint x: 525, startPoint y: 350, endPoint x: 547, endPoint y: 180, distance: 171.6
click at [547, 180] on quentale-workspace at bounding box center [486, 213] width 972 height 426
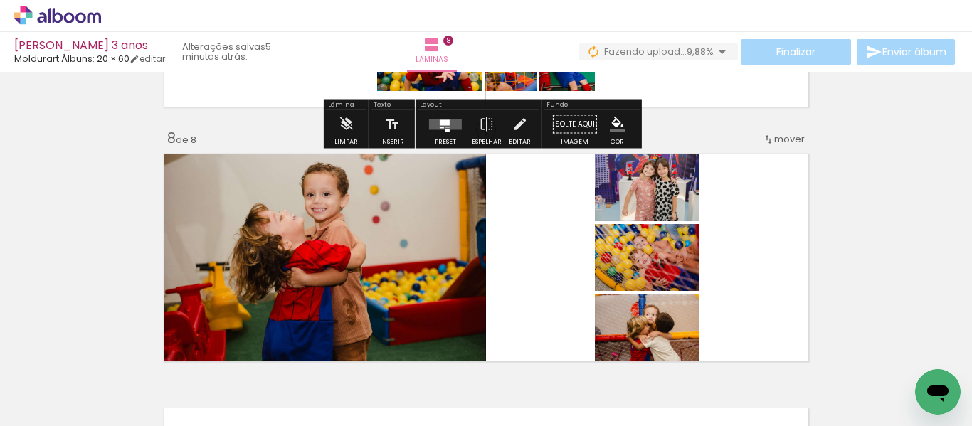
scroll to position [1873, 0]
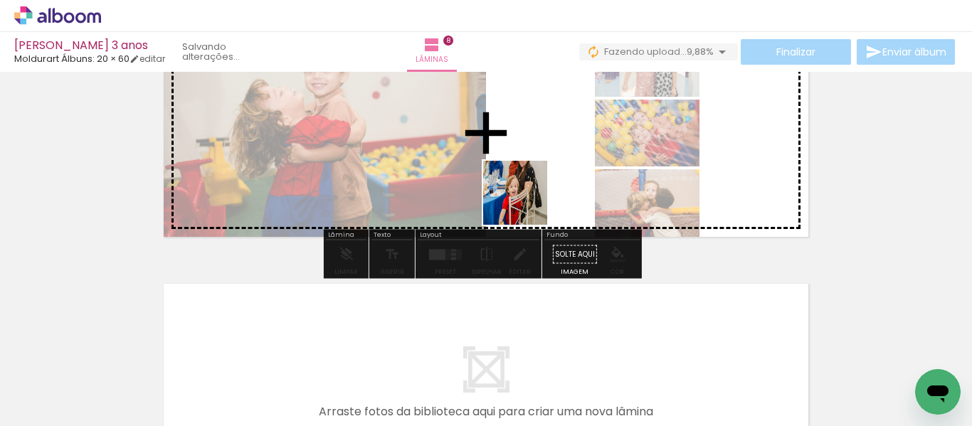
drag, startPoint x: 518, startPoint y: 386, endPoint x: 527, endPoint y: 165, distance: 220.8
click at [527, 165] on quentale-workspace at bounding box center [486, 213] width 972 height 426
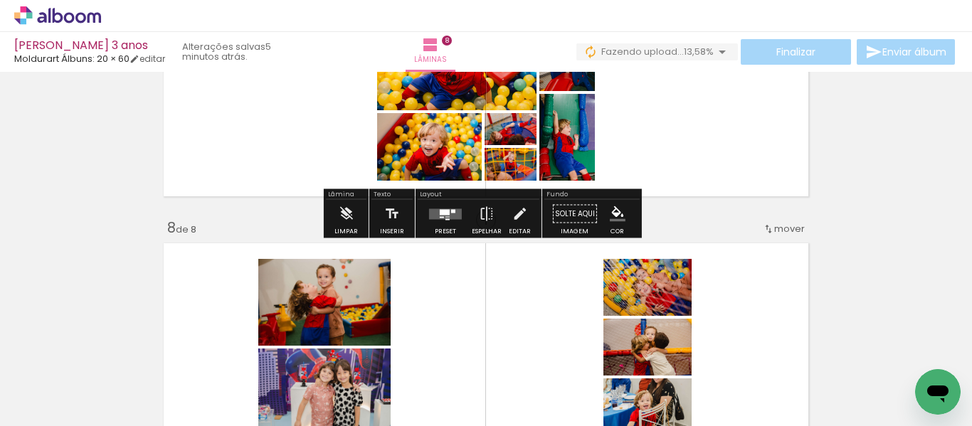
scroll to position [1660, 0]
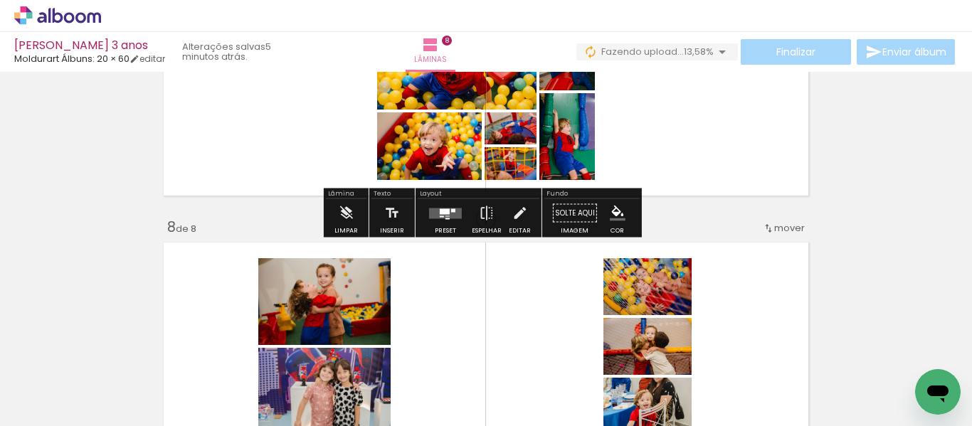
click at [447, 212] on quentale-layouter at bounding box center [445, 213] width 33 height 11
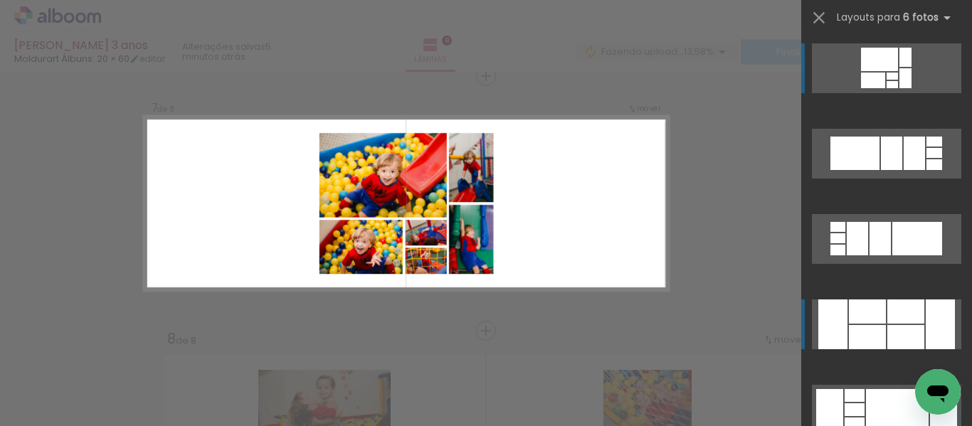
scroll to position [1547, 0]
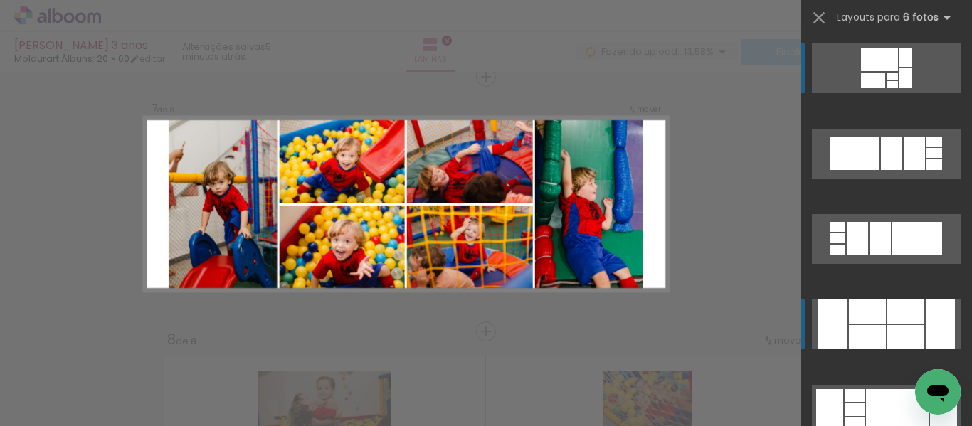
click at [895, 312] on div at bounding box center [906, 312] width 37 height 24
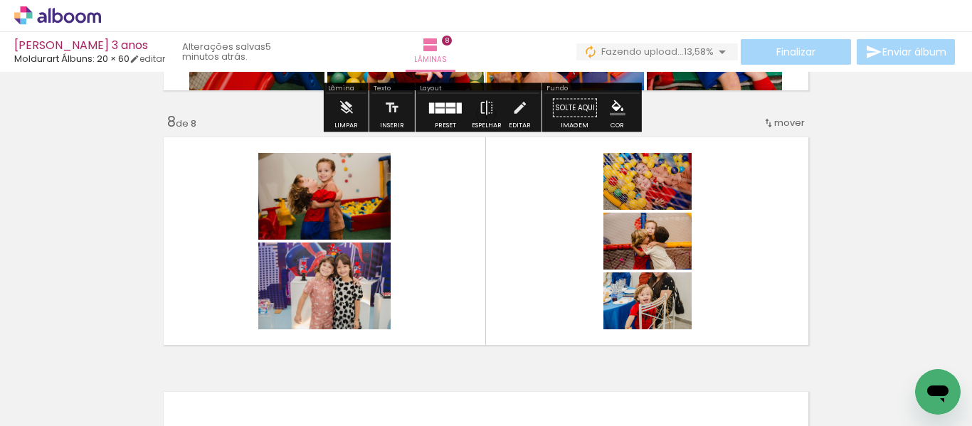
scroll to position [1832, 0]
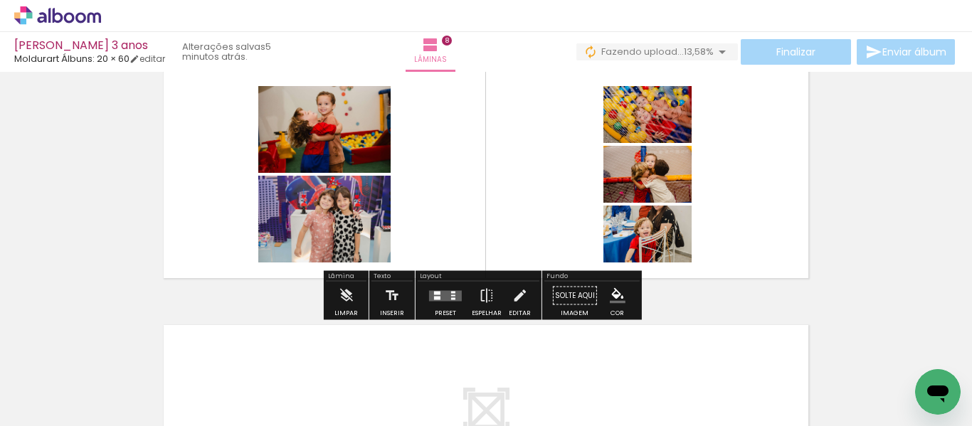
click at [426, 296] on div at bounding box center [445, 296] width 38 height 28
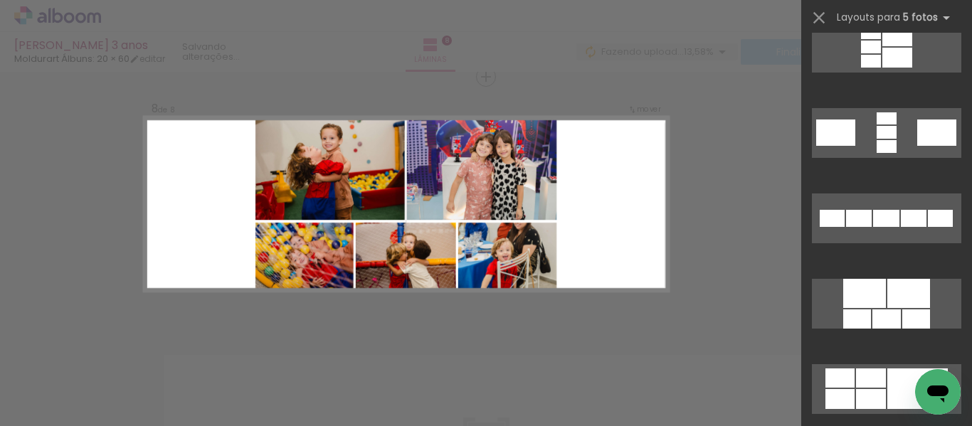
scroll to position [712, 0]
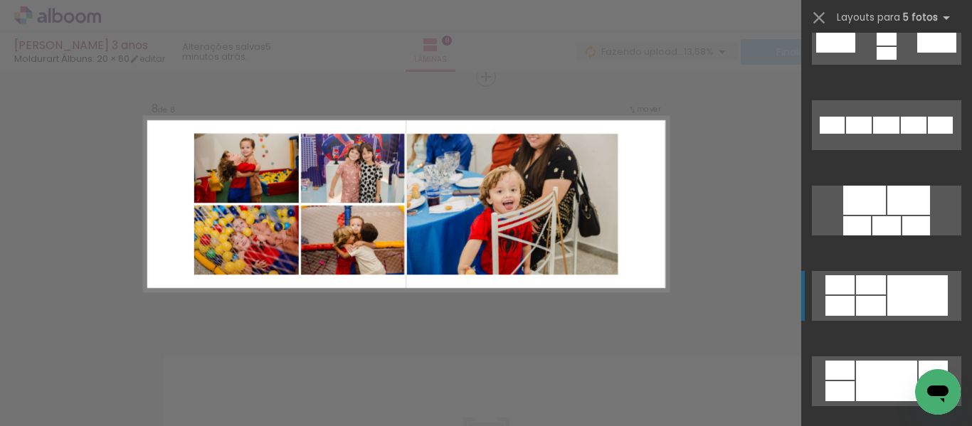
click at [892, 287] on div at bounding box center [918, 295] width 60 height 41
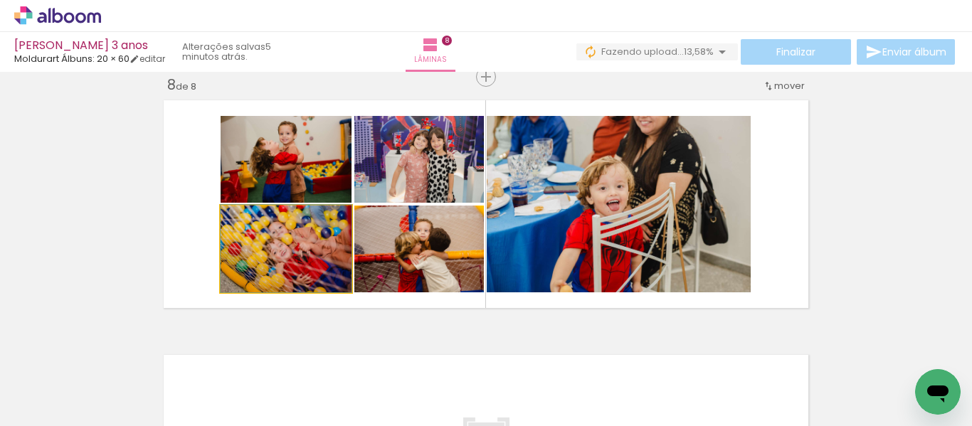
drag, startPoint x: 285, startPoint y: 265, endPoint x: 611, endPoint y: 214, distance: 330.0
click at [0, 0] on slot at bounding box center [0, 0] width 0 height 0
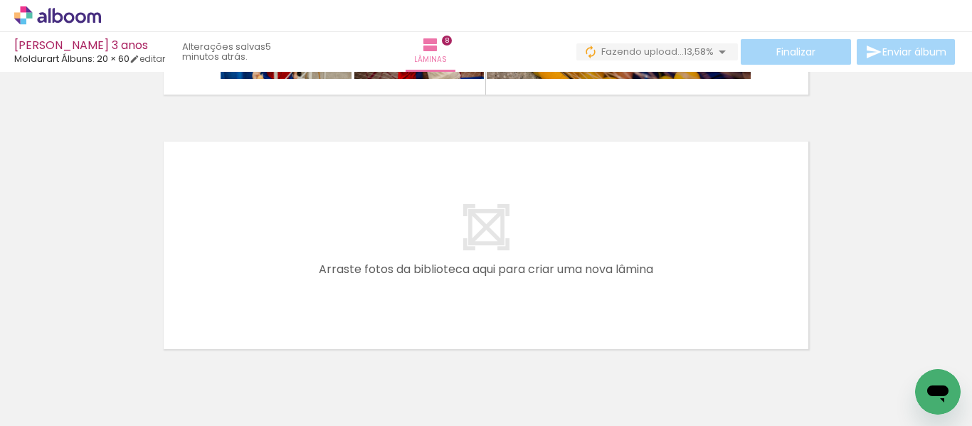
scroll to position [2083, 0]
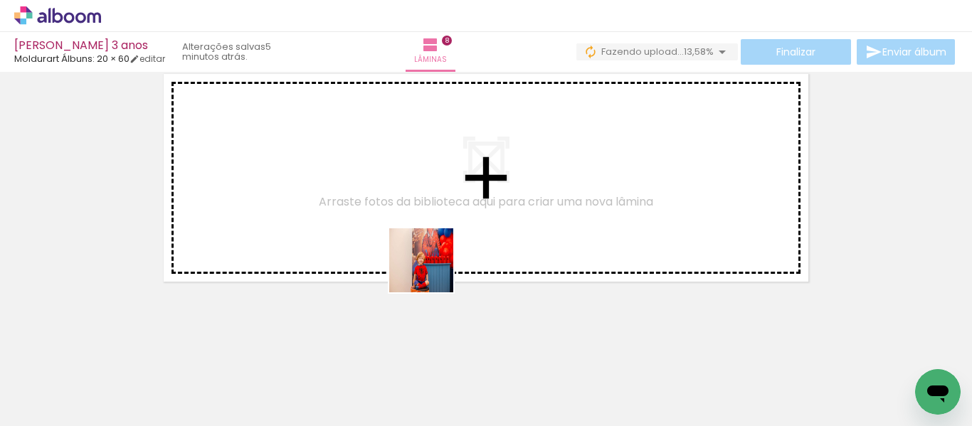
drag, startPoint x: 431, startPoint y: 374, endPoint x: 468, endPoint y: 359, distance: 39.3
click at [433, 244] on quentale-workspace at bounding box center [486, 213] width 972 height 426
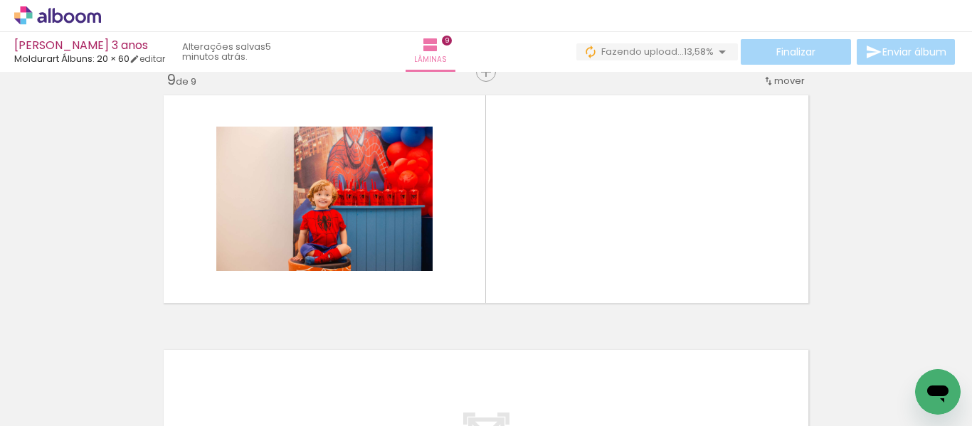
scroll to position [2057, 0]
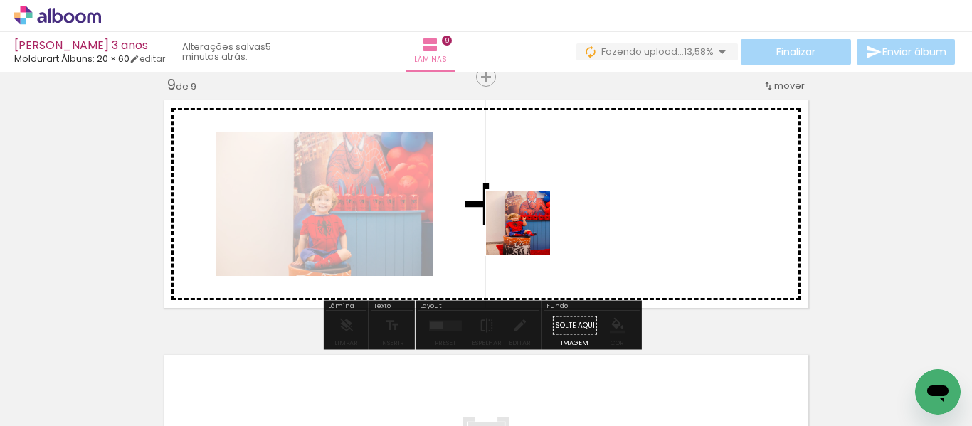
drag, startPoint x: 495, startPoint y: 408, endPoint x: 529, endPoint y: 233, distance: 178.4
click at [529, 233] on quentale-workspace at bounding box center [486, 213] width 972 height 426
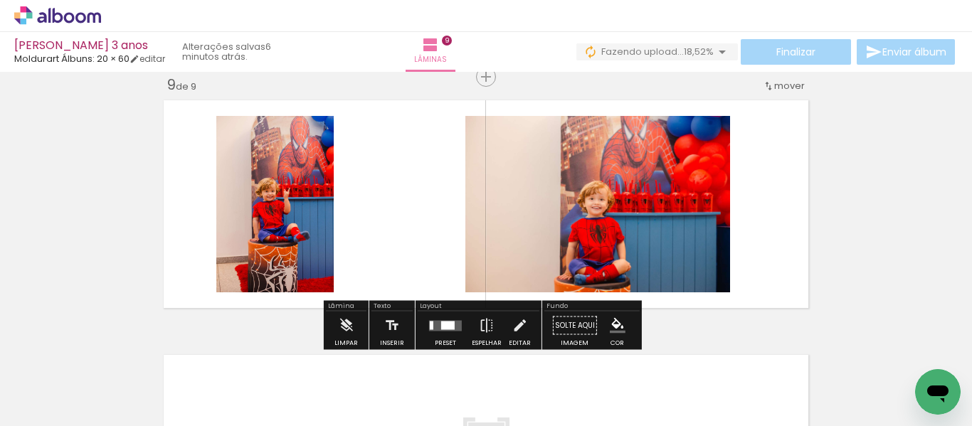
click at [443, 322] on div at bounding box center [448, 325] width 14 height 9
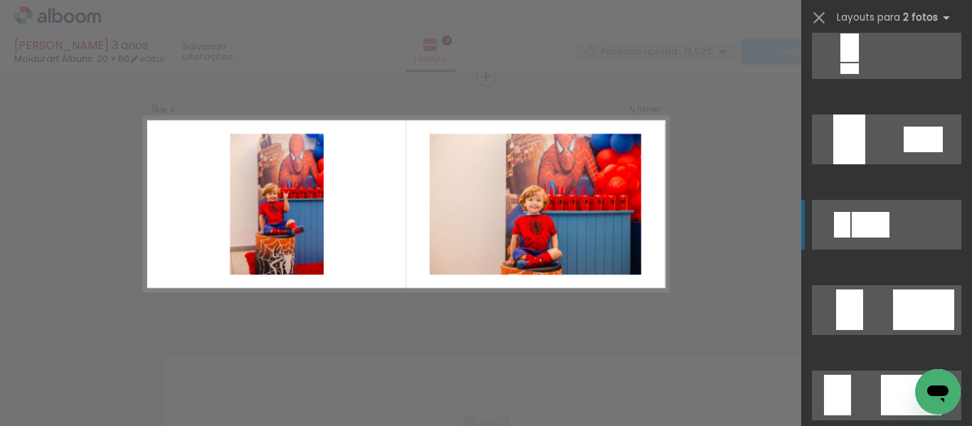
scroll to position [1068, 0]
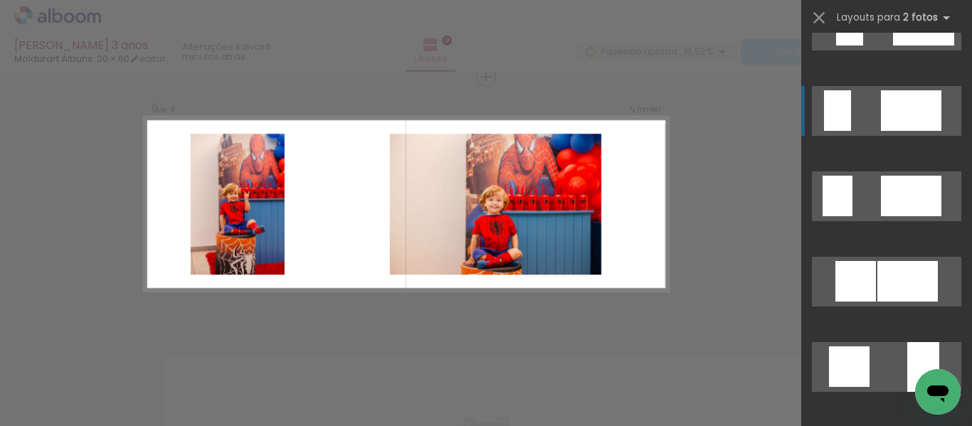
click at [897, 100] on div at bounding box center [911, 110] width 60 height 41
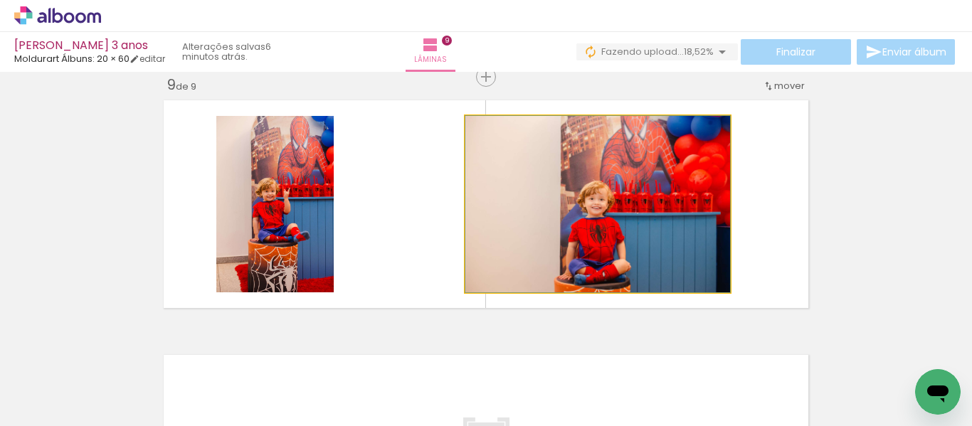
click at [636, 202] on quentale-photo at bounding box center [597, 204] width 265 height 177
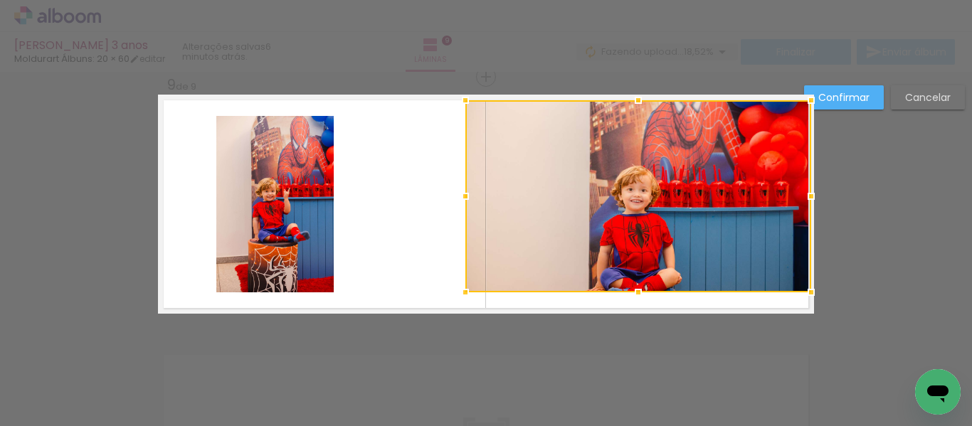
drag, startPoint x: 728, startPoint y: 110, endPoint x: 826, endPoint y: 90, distance: 100.2
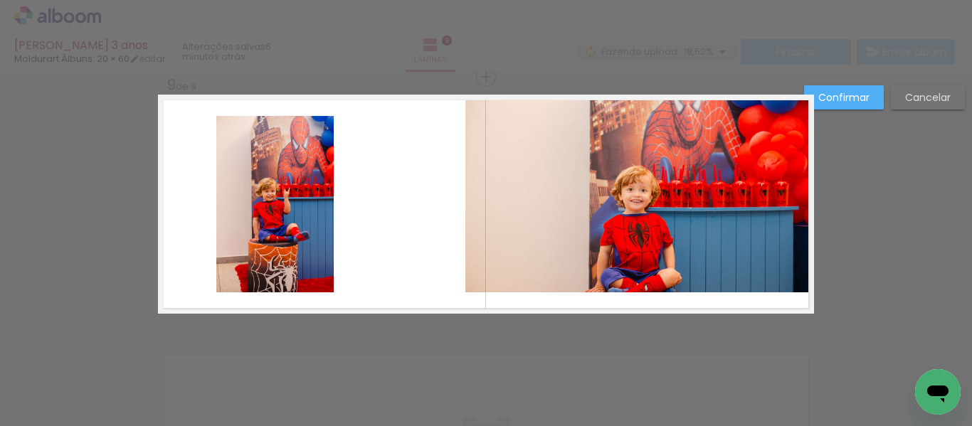
click at [466, 290] on quentale-photo at bounding box center [638, 196] width 346 height 192
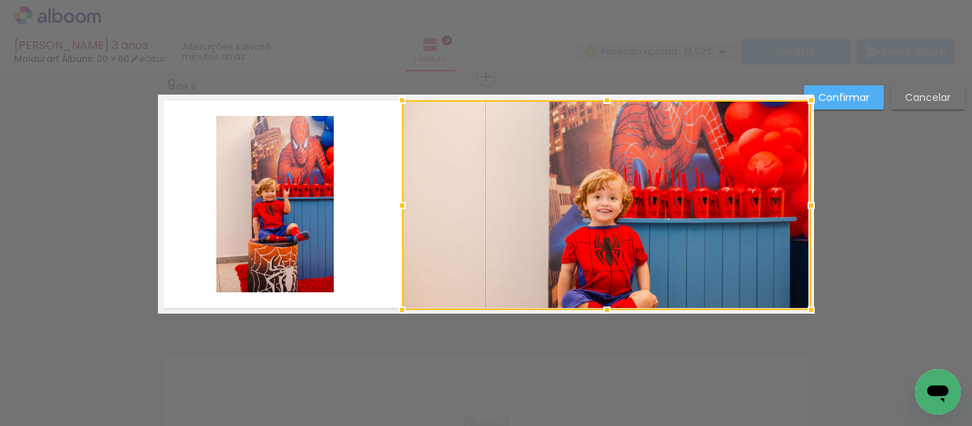
drag, startPoint x: 463, startPoint y: 291, endPoint x: 382, endPoint y: 328, distance: 89.2
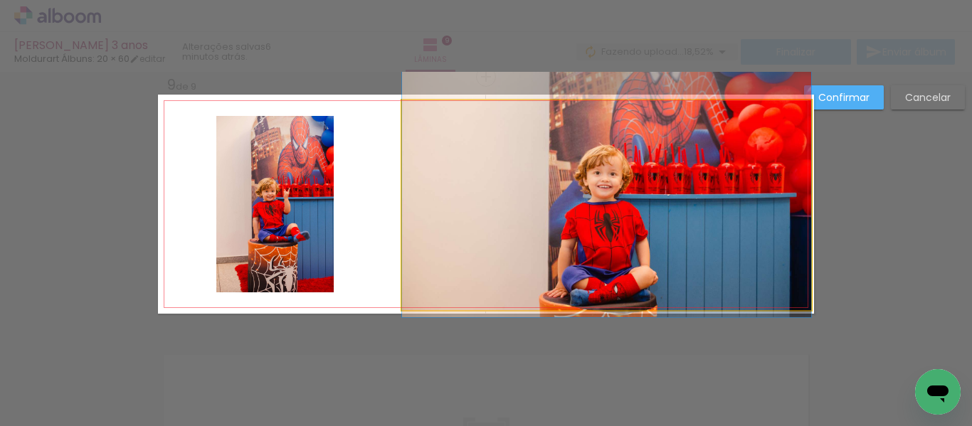
drag, startPoint x: 625, startPoint y: 251, endPoint x: 624, endPoint y: 226, distance: 24.2
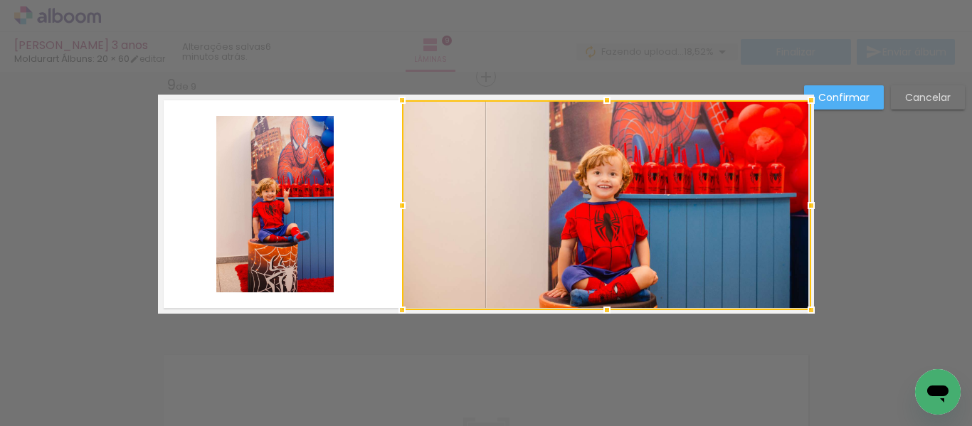
click at [302, 221] on quentale-photo at bounding box center [274, 204] width 117 height 177
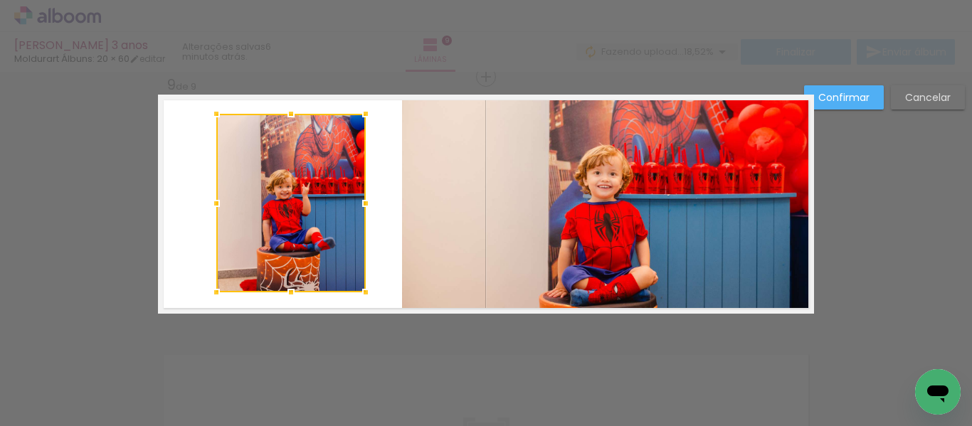
drag, startPoint x: 342, startPoint y: 101, endPoint x: 355, endPoint y: 53, distance: 49.6
click at [355, 0] on div "Lucas 3 anos Moldurart Álbuns: 20 × 60 editar 6 minutos atrás. Lâminas 9 Finali…" at bounding box center [486, 0] width 972 height 0
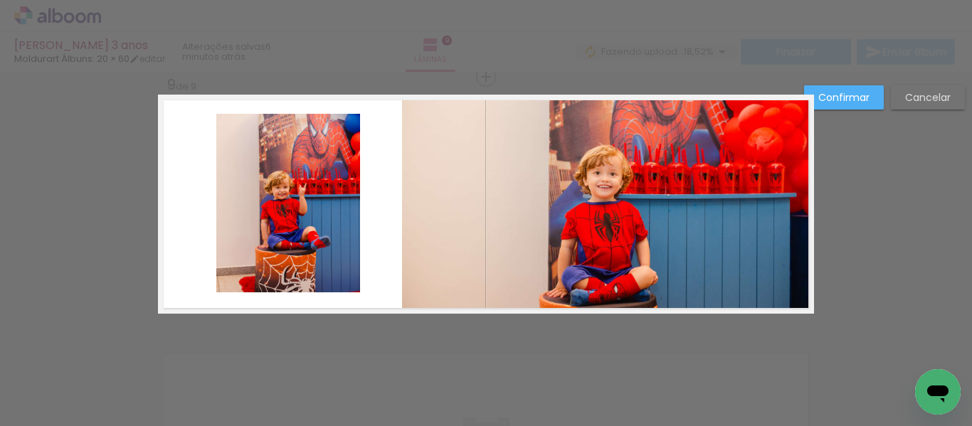
click at [223, 127] on quentale-photo at bounding box center [288, 203] width 144 height 179
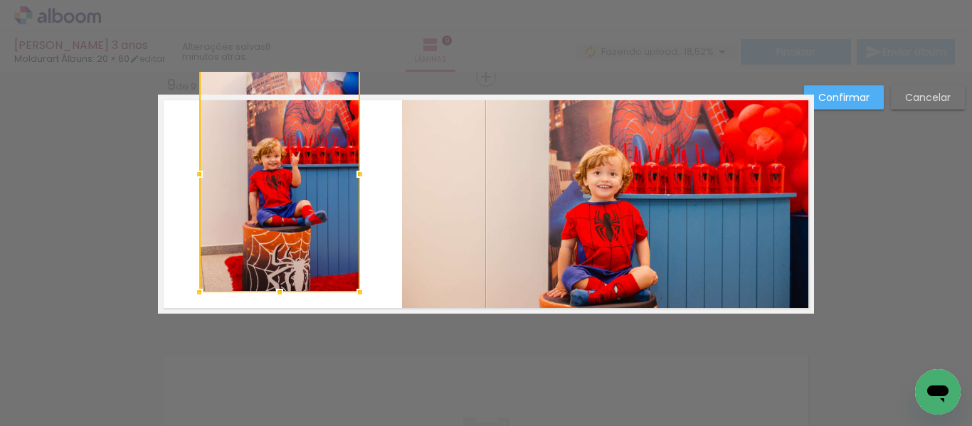
drag, startPoint x: 214, startPoint y: 110, endPoint x: 197, endPoint y: 88, distance: 28.0
click at [199, 88] on div at bounding box center [279, 174] width 161 height 236
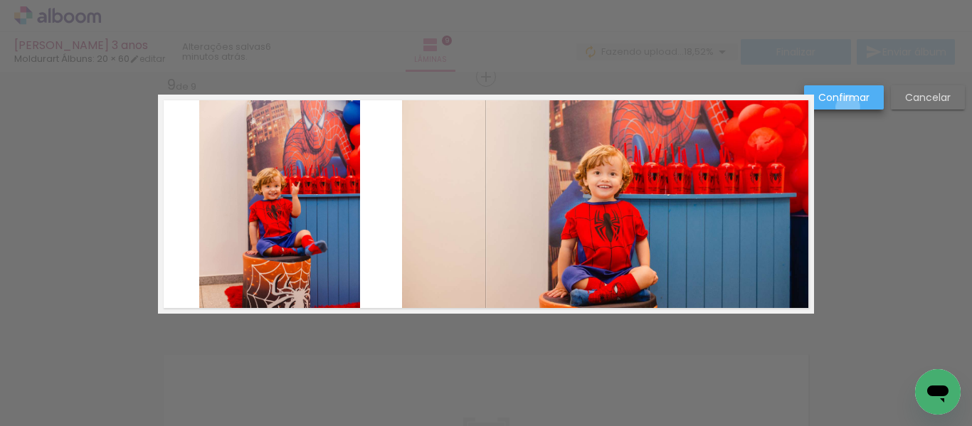
click at [848, 107] on paper-button "Confirmar" at bounding box center [844, 97] width 80 height 24
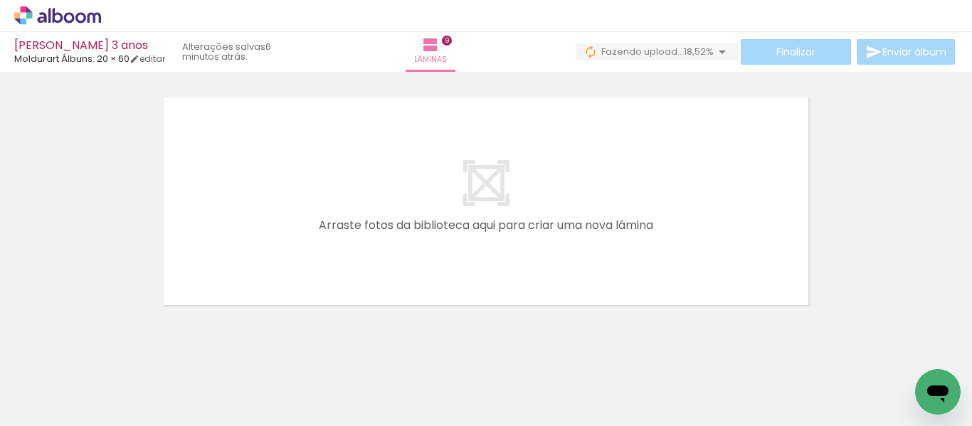
scroll to position [2338, 0]
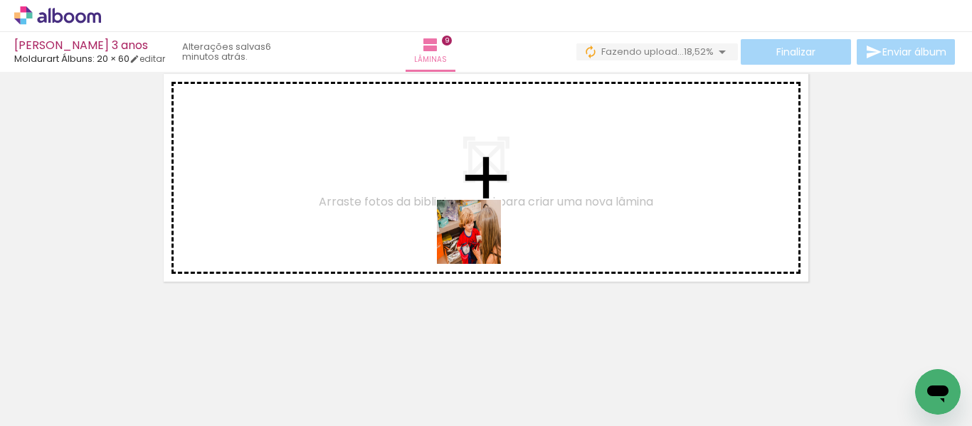
drag, startPoint x: 480, startPoint y: 243, endPoint x: 626, endPoint y: 358, distance: 186.0
click at [450, 214] on quentale-workspace at bounding box center [486, 213] width 972 height 426
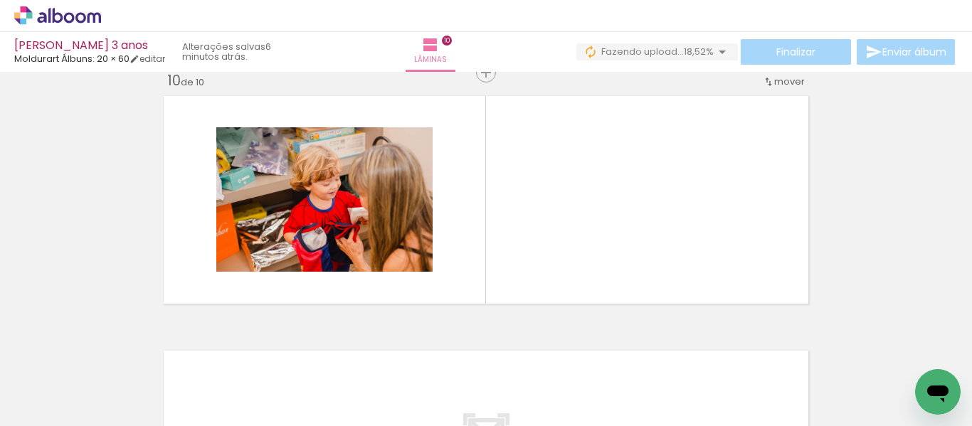
scroll to position [2312, 0]
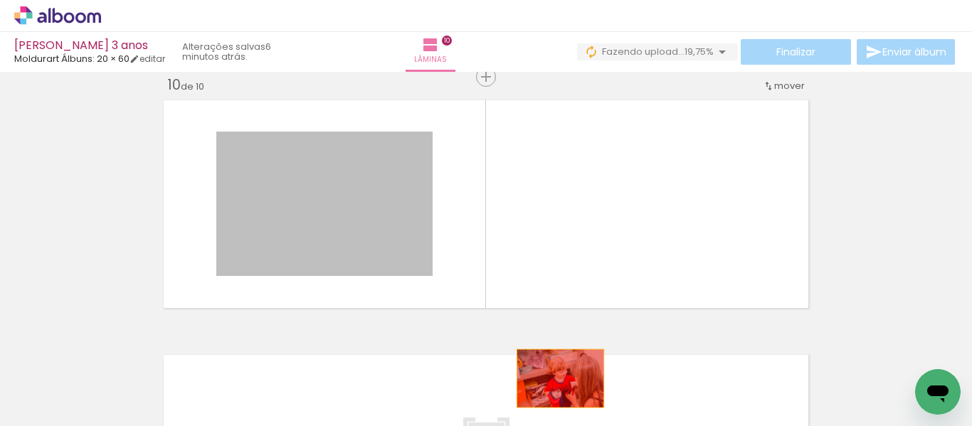
drag, startPoint x: 341, startPoint y: 209, endPoint x: 555, endPoint y: 379, distance: 273.6
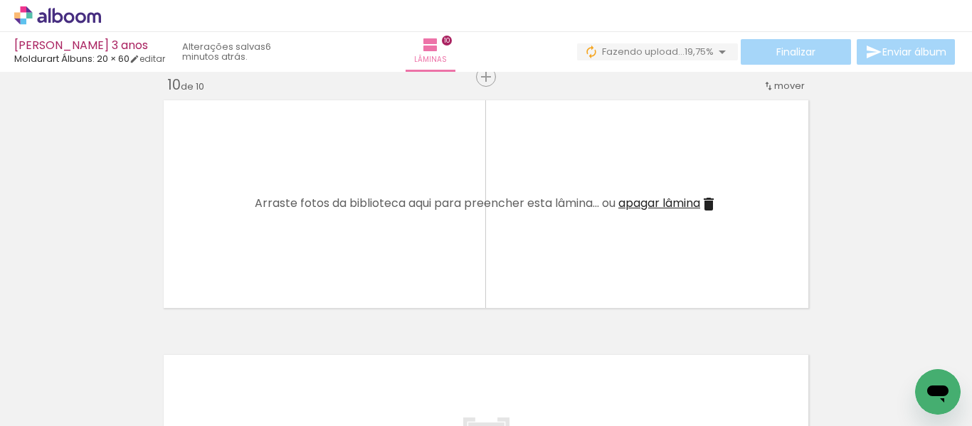
scroll to position [0, 3080]
click at [223, 349] on iron-icon at bounding box center [219, 349] width 15 height 15
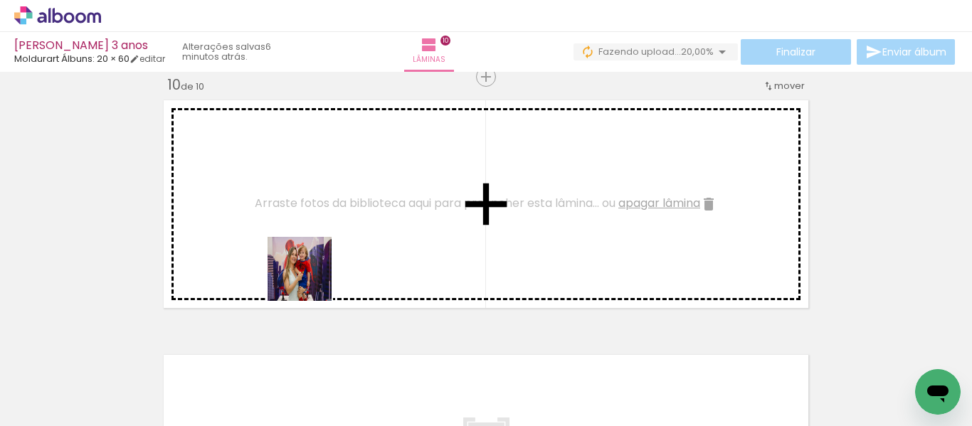
drag, startPoint x: 252, startPoint y: 385, endPoint x: 333, endPoint y: 233, distance: 171.9
click at [333, 233] on quentale-workspace at bounding box center [486, 213] width 972 height 426
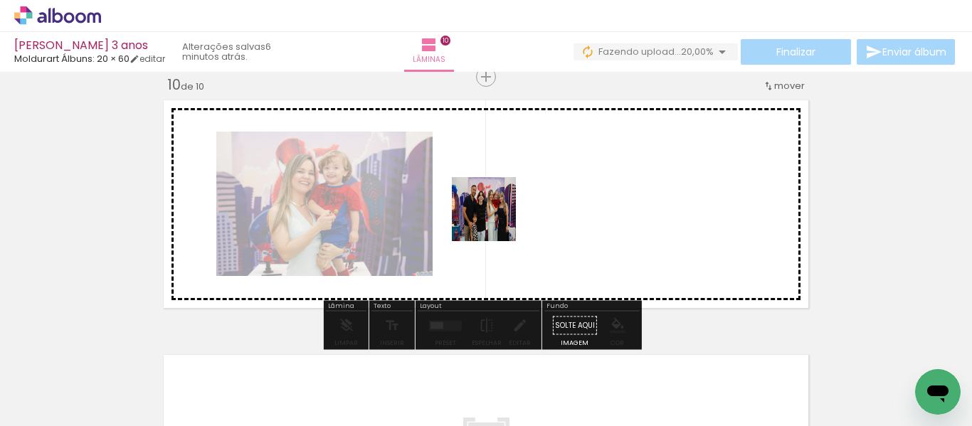
drag, startPoint x: 318, startPoint y: 389, endPoint x: 495, endPoint y: 220, distance: 244.2
click at [495, 220] on quentale-workspace at bounding box center [486, 213] width 972 height 426
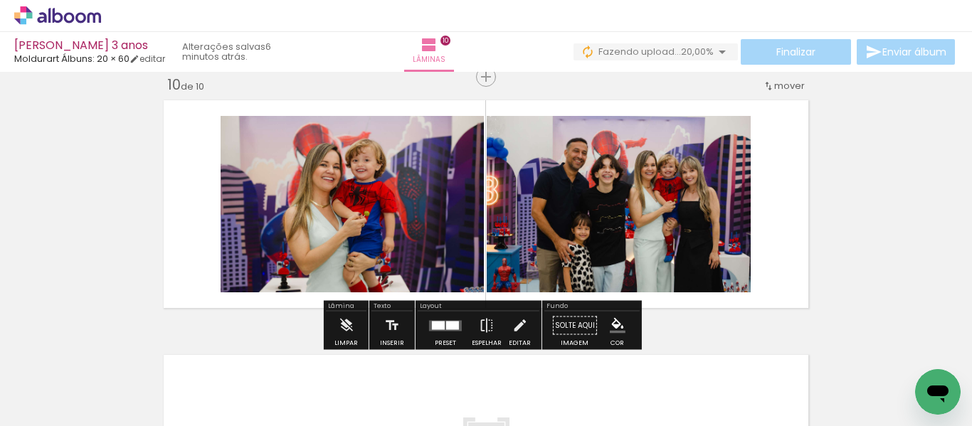
click at [450, 330] on quentale-layouter at bounding box center [445, 325] width 33 height 11
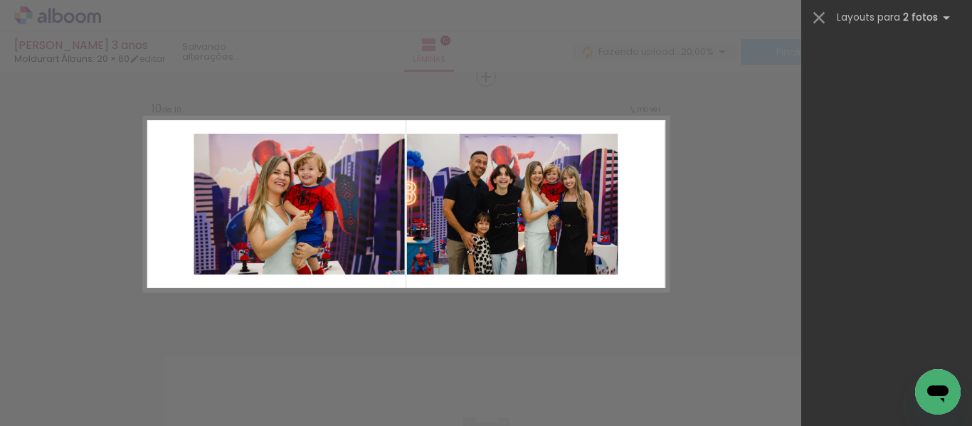
scroll to position [0, 0]
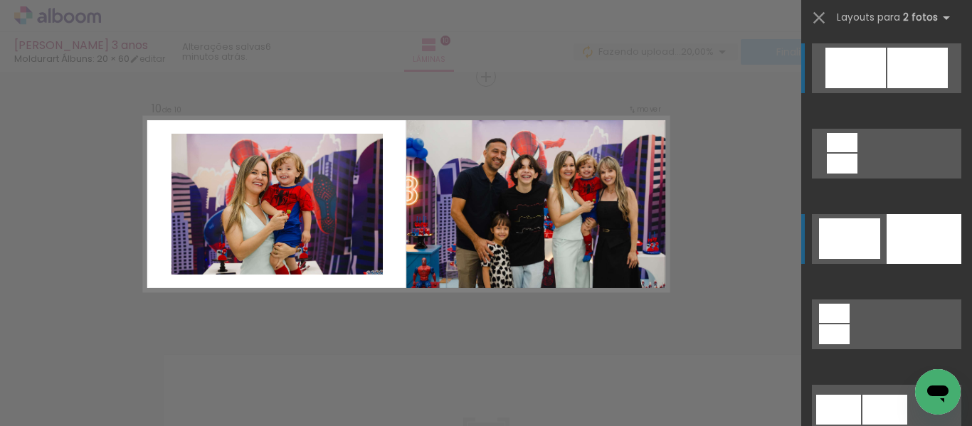
click at [893, 238] on div at bounding box center [924, 239] width 75 height 50
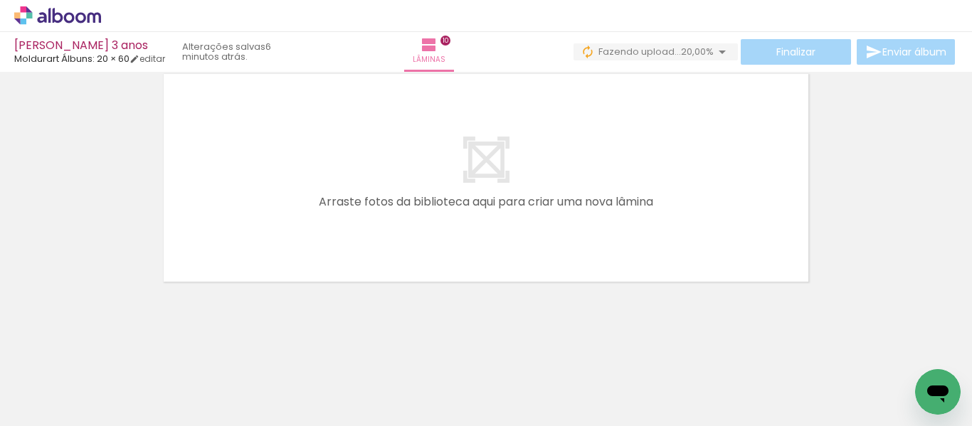
scroll to position [2522, 0]
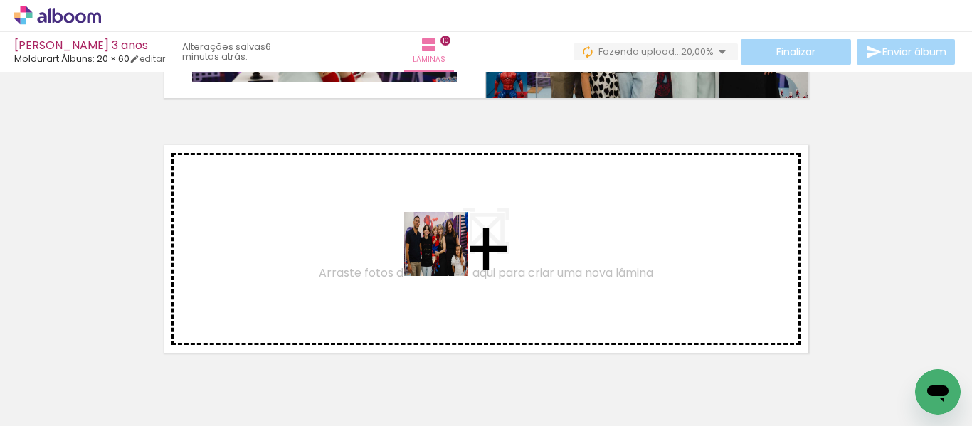
drag, startPoint x: 439, startPoint y: 390, endPoint x: 510, endPoint y: 347, distance: 83.4
click at [447, 240] on quentale-workspace at bounding box center [486, 213] width 972 height 426
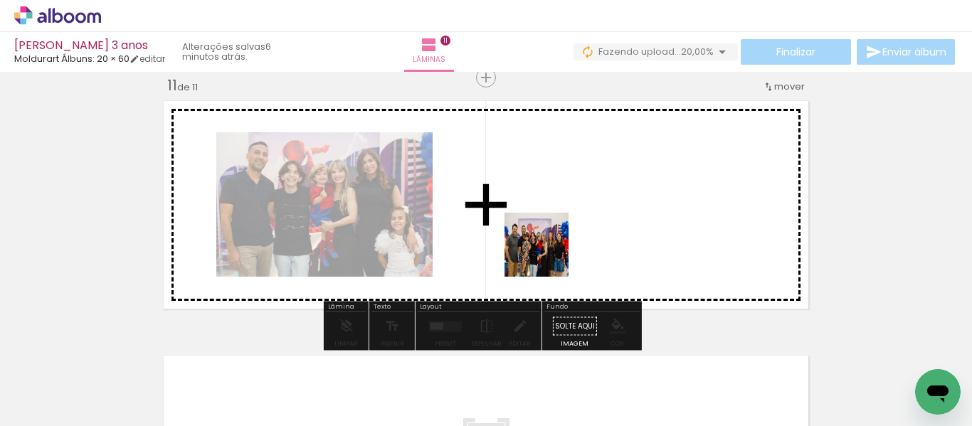
scroll to position [2567, 0]
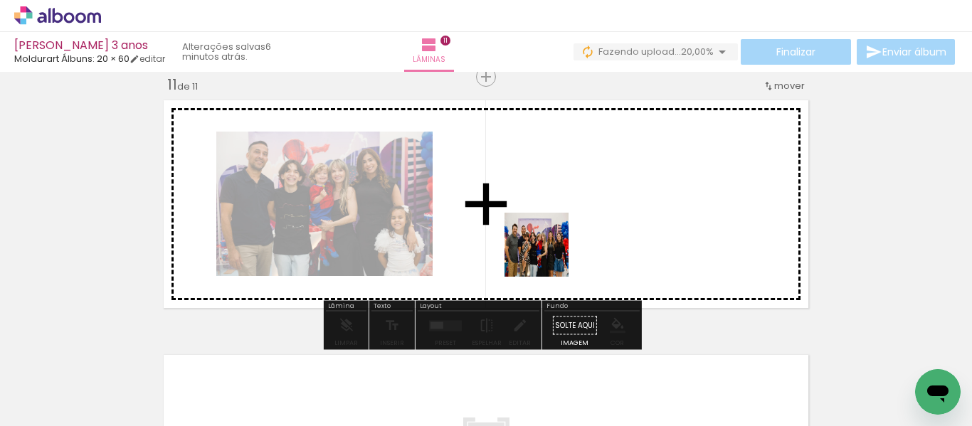
drag, startPoint x: 510, startPoint y: 371, endPoint x: 568, endPoint y: 214, distance: 167.8
click at [568, 214] on quentale-workspace at bounding box center [486, 213] width 972 height 426
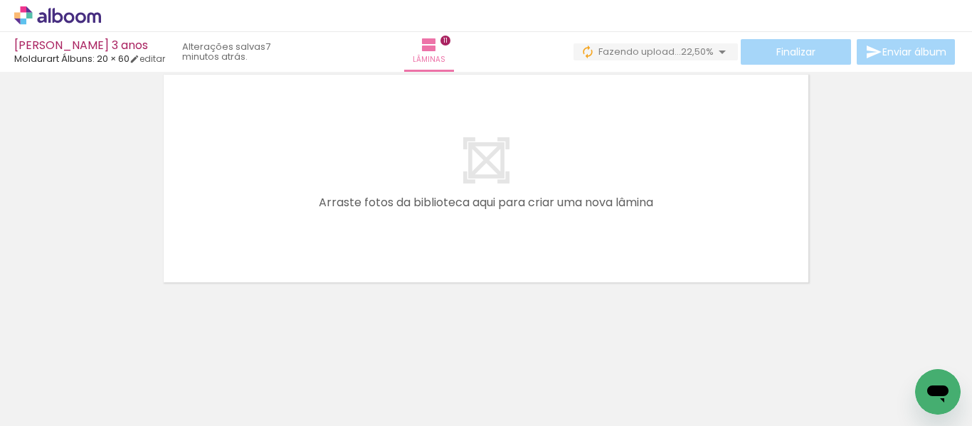
scroll to position [2848, 0]
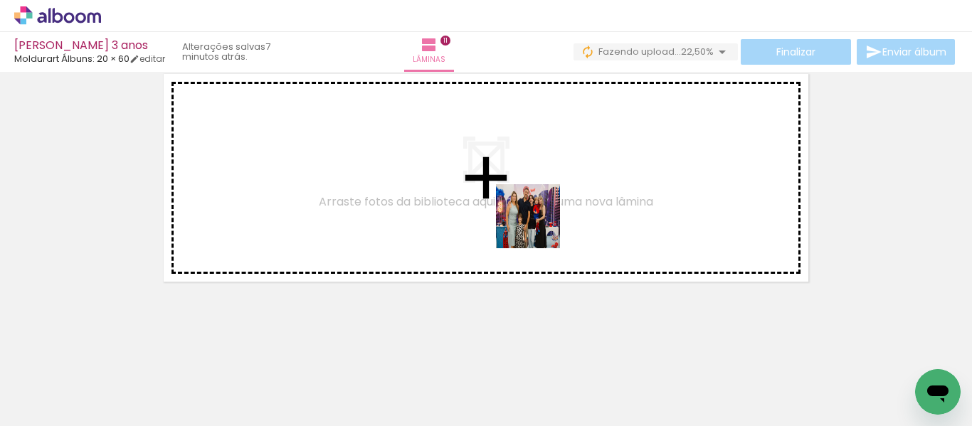
drag, startPoint x: 539, startPoint y: 227, endPoint x: 658, endPoint y: 337, distance: 162.7
click at [507, 180] on quentale-workspace at bounding box center [486, 213] width 972 height 426
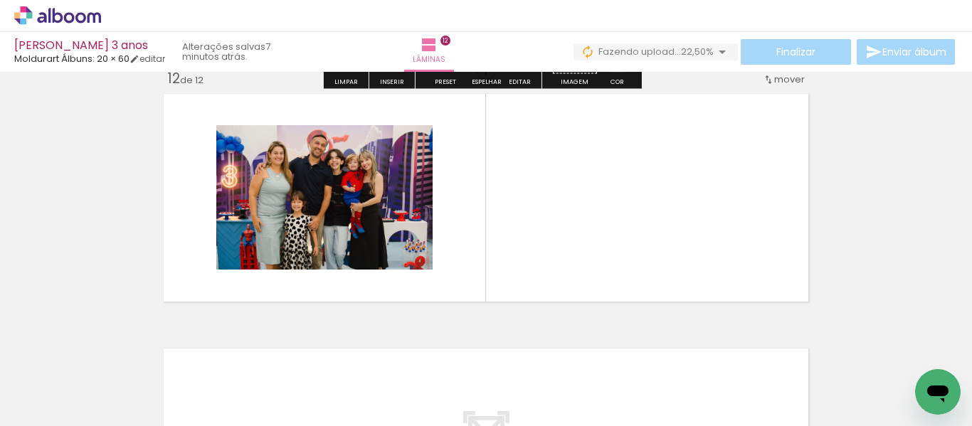
scroll to position [2821, 0]
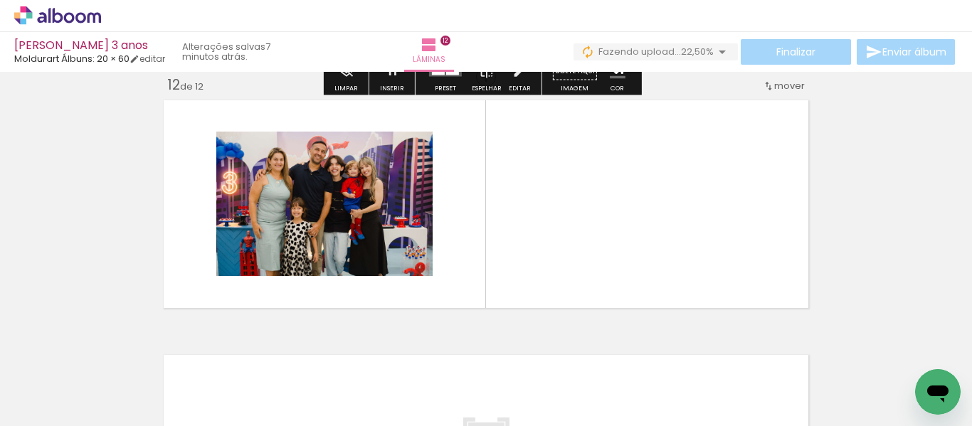
drag, startPoint x: 665, startPoint y: 374, endPoint x: 653, endPoint y: 228, distance: 147.2
click at [653, 228] on quentale-workspace at bounding box center [486, 213] width 972 height 426
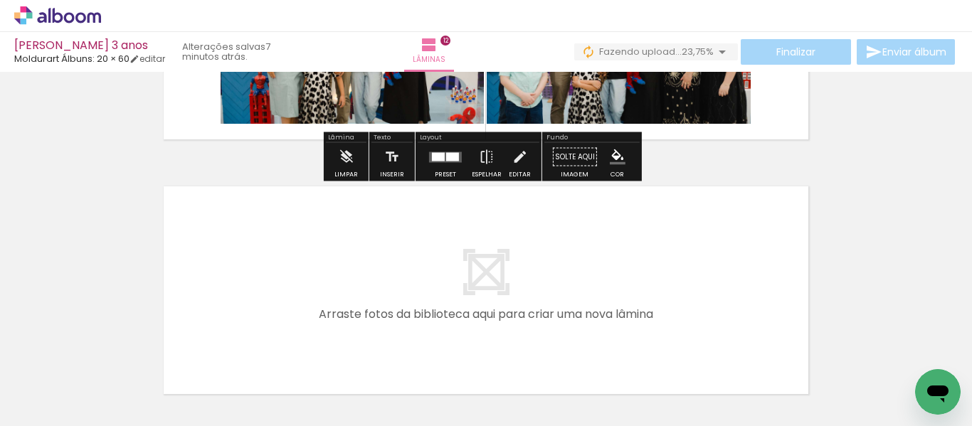
scroll to position [3035, 0]
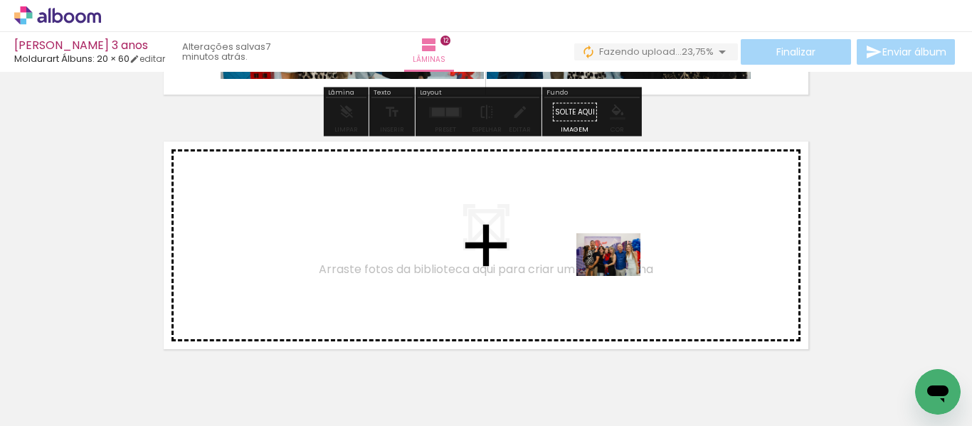
drag, startPoint x: 742, startPoint y: 391, endPoint x: 619, endPoint y: 276, distance: 168.2
click at [619, 276] on quentale-workspace at bounding box center [486, 213] width 972 height 426
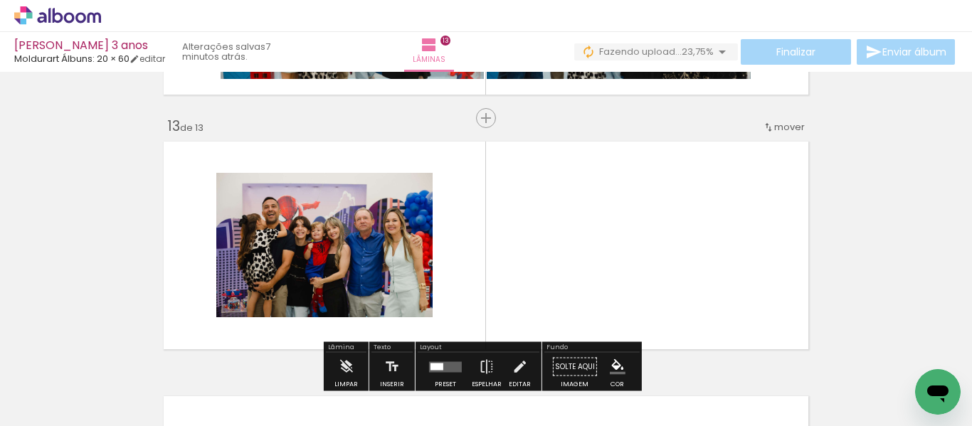
scroll to position [3068, 0]
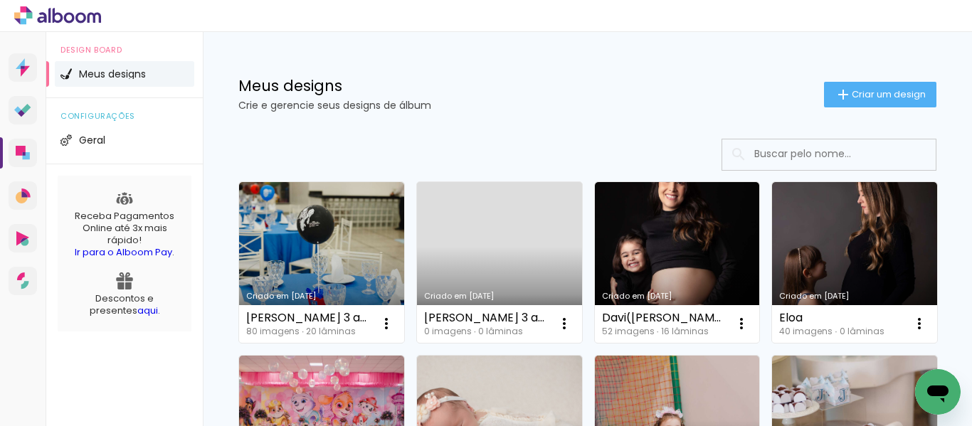
click at [537, 235] on link "Criado em [DATE]" at bounding box center [499, 262] width 165 height 161
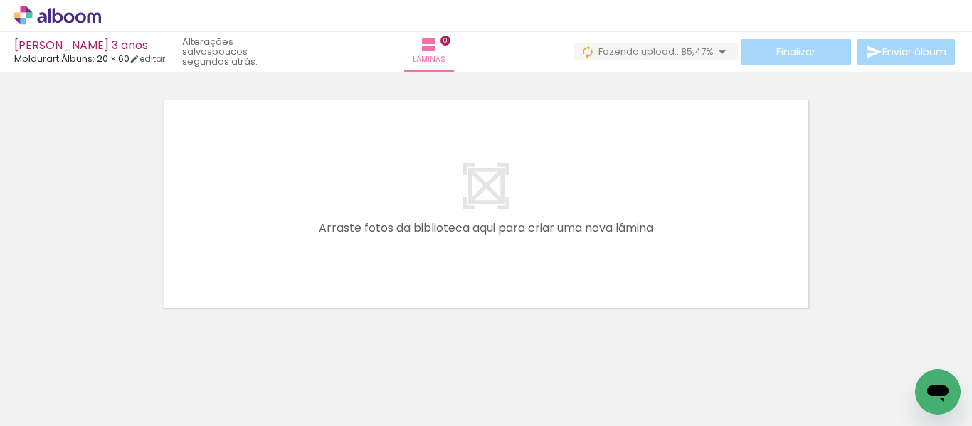
click at [681, 55] on span "85,47%" at bounding box center [697, 52] width 33 height 14
click at [65, 14] on icon at bounding box center [57, 15] width 87 height 19
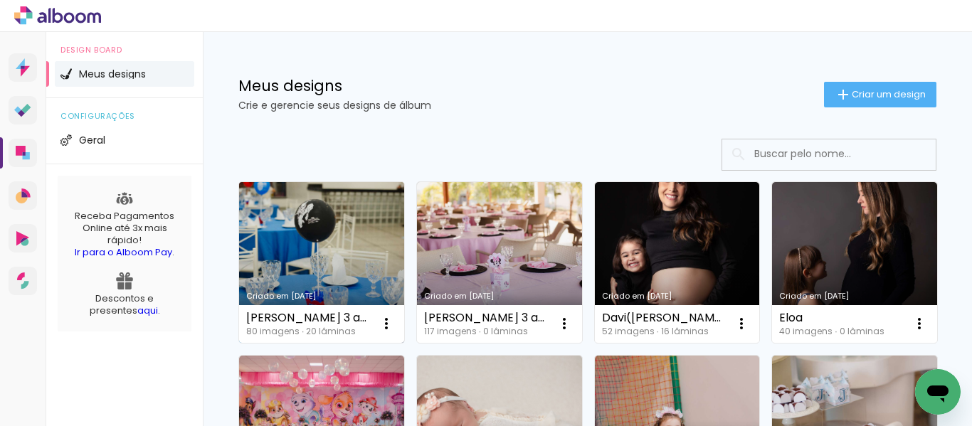
click at [316, 262] on link "Criado em [DATE]" at bounding box center [321, 262] width 165 height 161
